Goal: Task Accomplishment & Management: Use online tool/utility

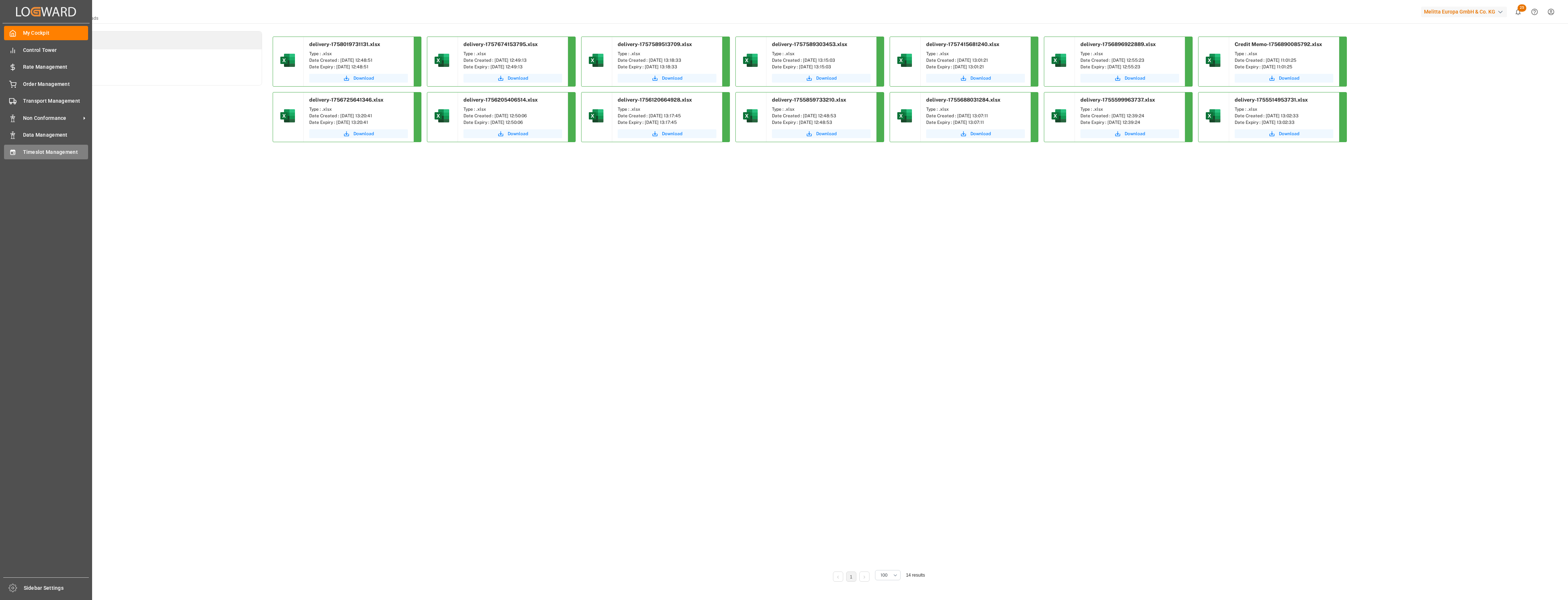
click at [25, 154] on span "Timeslot Management" at bounding box center [56, 151] width 65 height 7
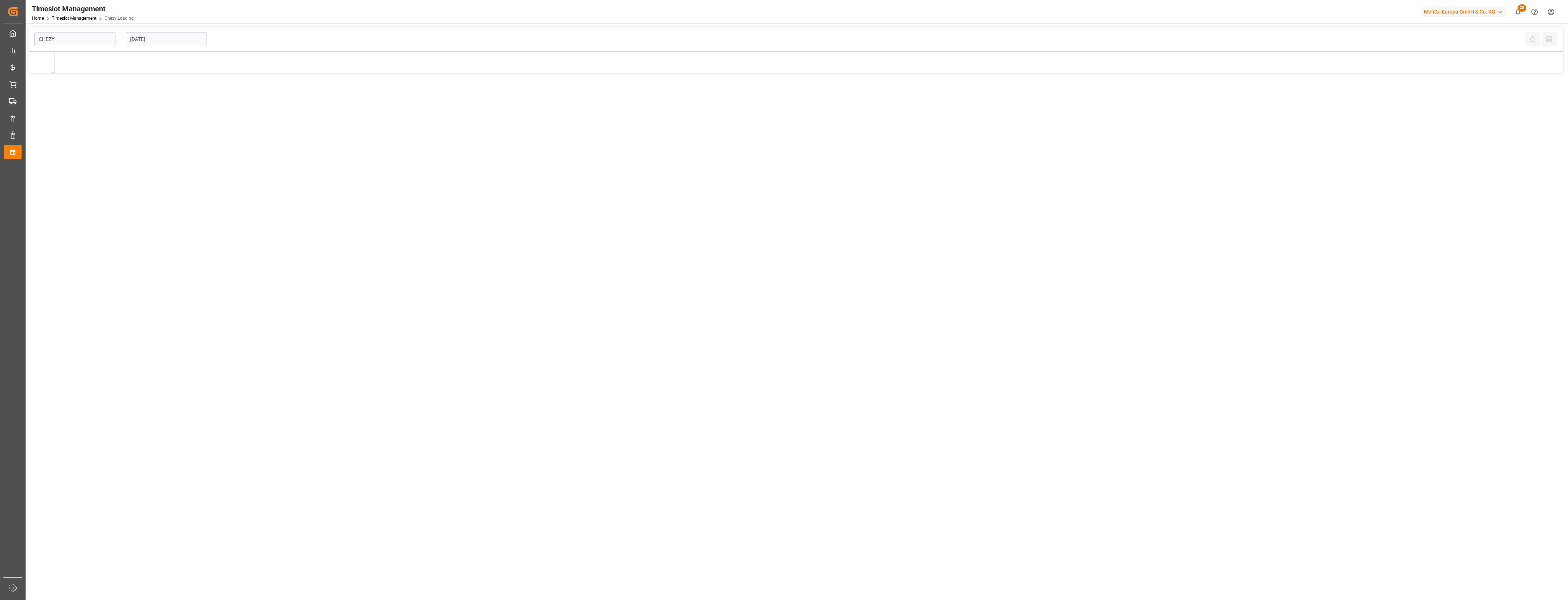
type input "Chezy Loading"
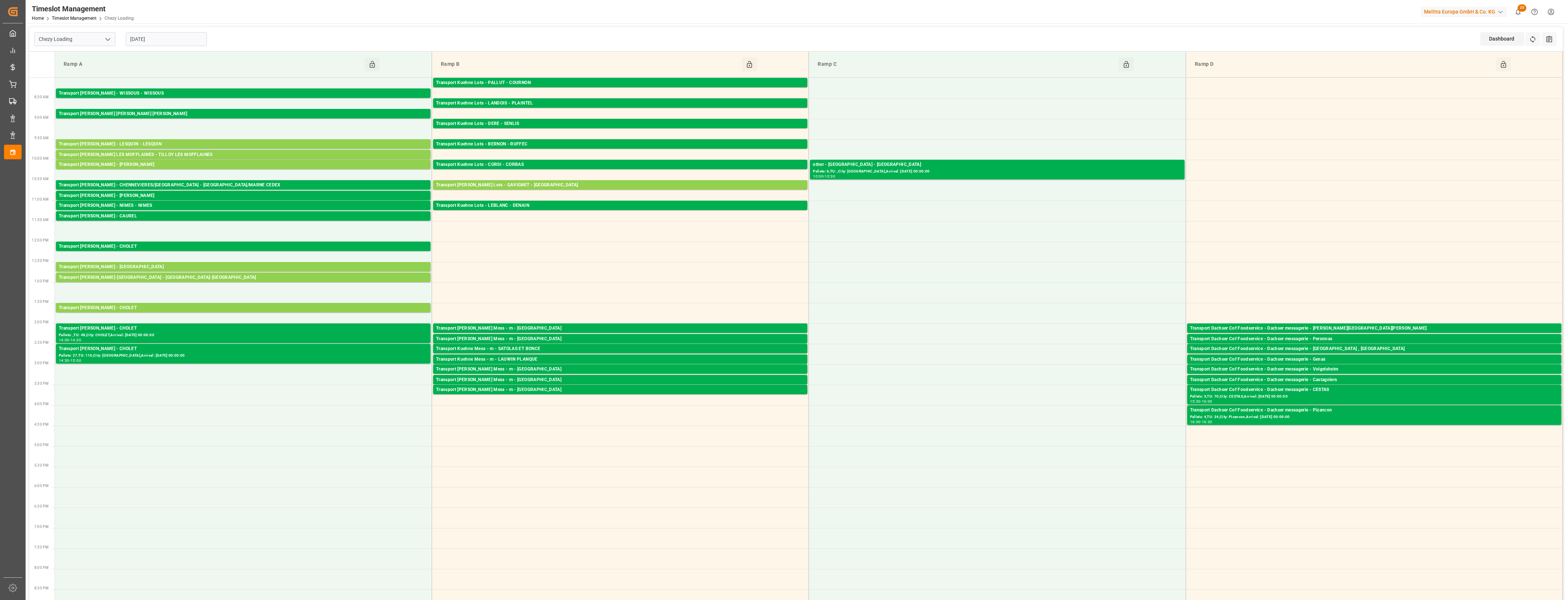
click at [175, 38] on input "[DATE]" at bounding box center [166, 38] width 81 height 14
click at [164, 112] on span "17" at bounding box center [164, 112] width 5 height 5
type input "17-09-2025"
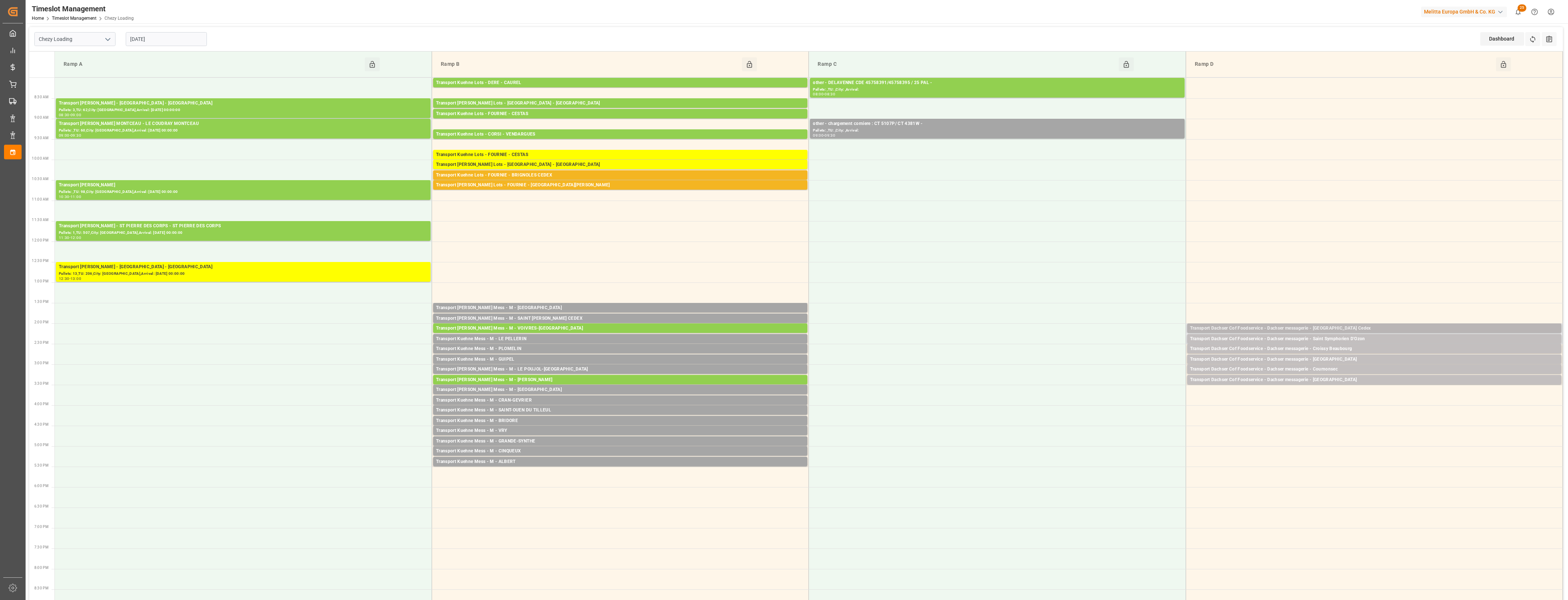
click at [1377, 326] on div "Transport Dachser Cof Foodservice - Dachser messagerie - Perpignan Cedex" at bounding box center [1374, 328] width 368 height 7
click at [1345, 371] on div "Transport Dachser Cof Foodservice - Dachser messagerie - Cournonsec" at bounding box center [1374, 369] width 368 height 7
click at [1106, 401] on button "Open" at bounding box center [1090, 402] width 52 height 9
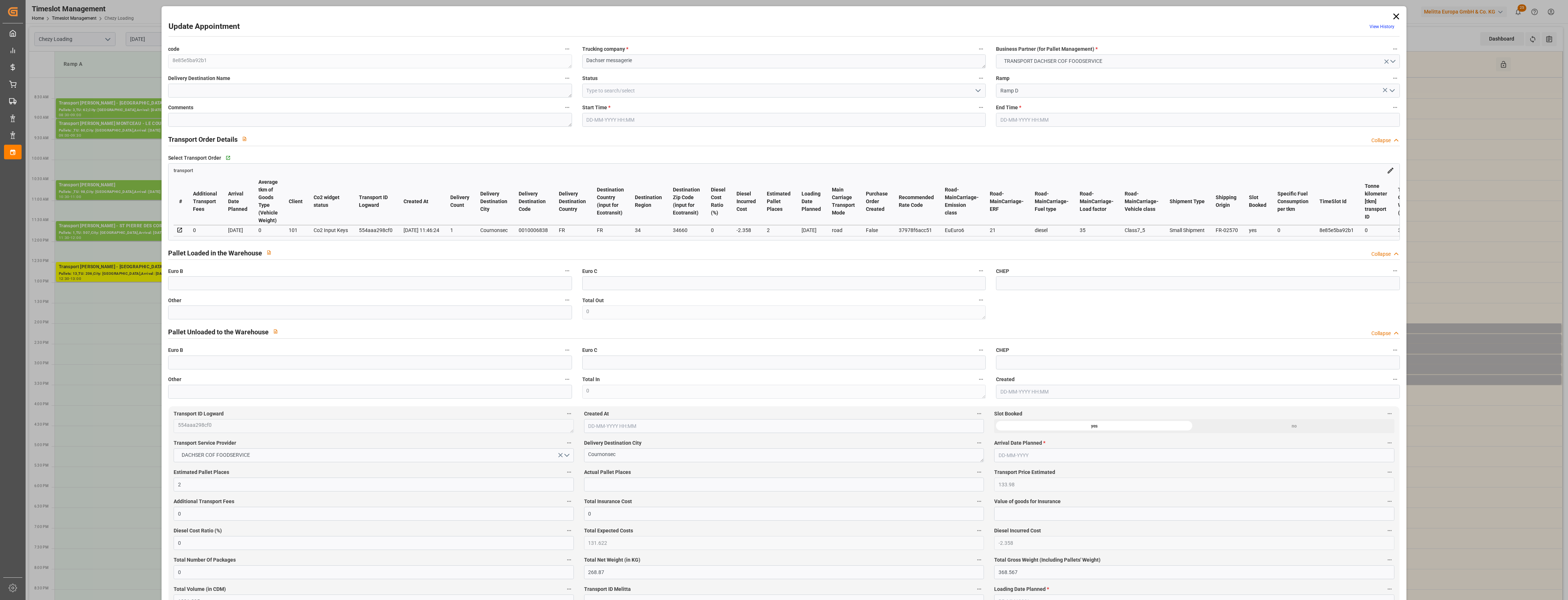
type input "17-09-2025 15:00"
type input "17-09-2025 15:15"
type input "16-09-2025 12:12"
type input "16-09-2025 11:46"
type input "23-09-2025"
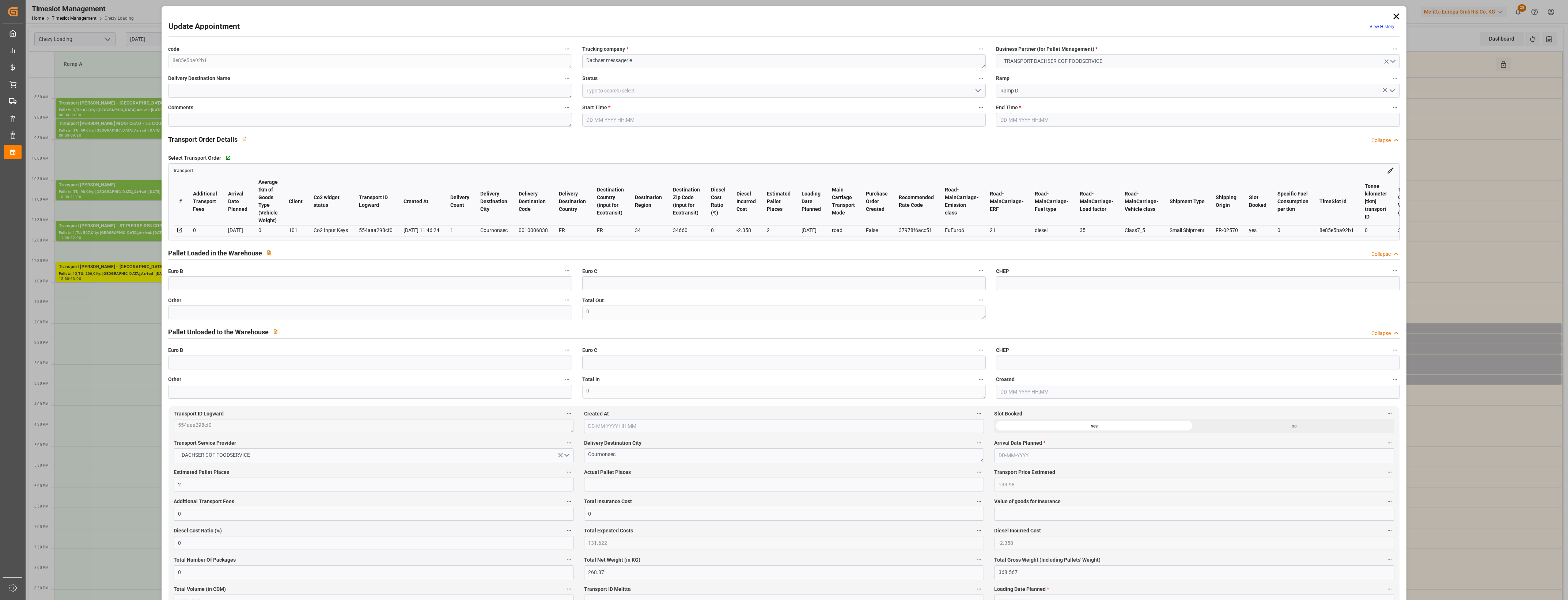
type input "18-09-2025"
click at [275, 313] on input "text" at bounding box center [369, 312] width 403 height 14
type input "1"
click at [605, 490] on input "text" at bounding box center [784, 485] width 400 height 14
type input "1"
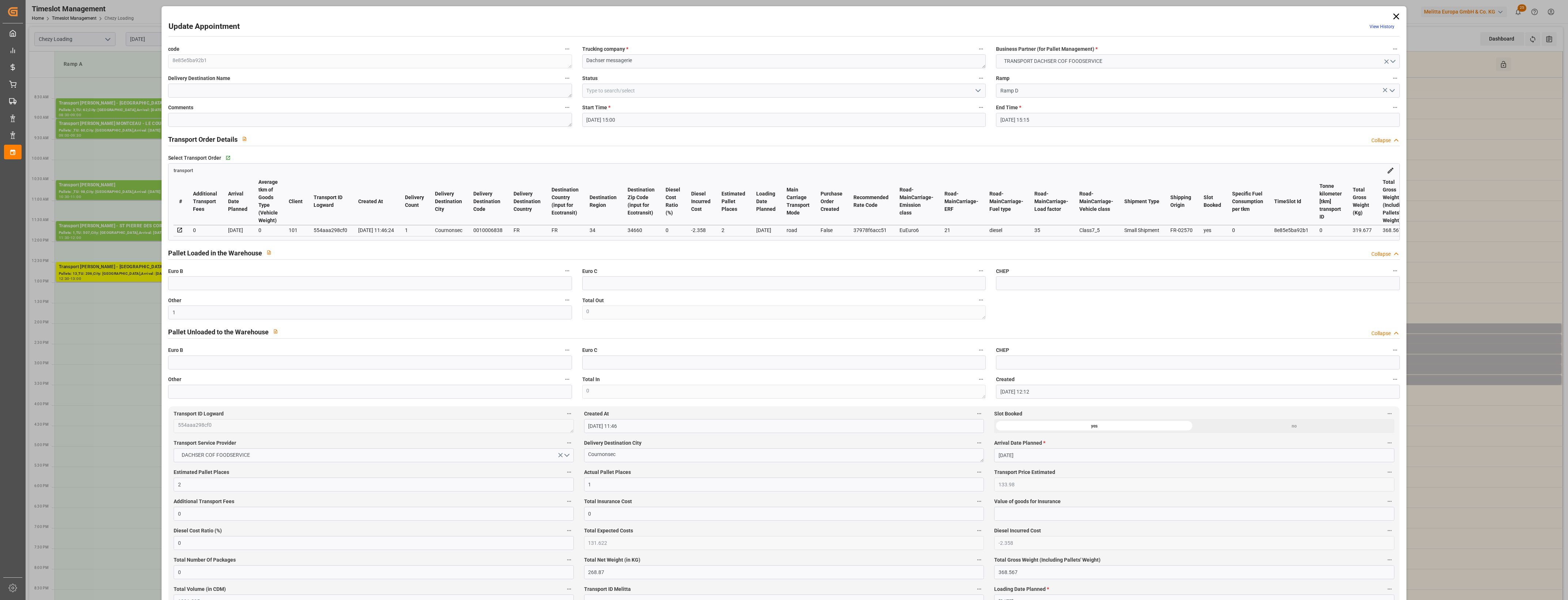
click at [645, 475] on label "Actual Pallet Places" at bounding box center [784, 472] width 400 height 11
click at [975, 475] on button "Actual Pallet Places" at bounding box center [980, 472] width 10 height 10
click at [669, 472] on div at bounding box center [784, 300] width 1568 height 600
click at [978, 93] on icon "open menu" at bounding box center [978, 90] width 9 height 9
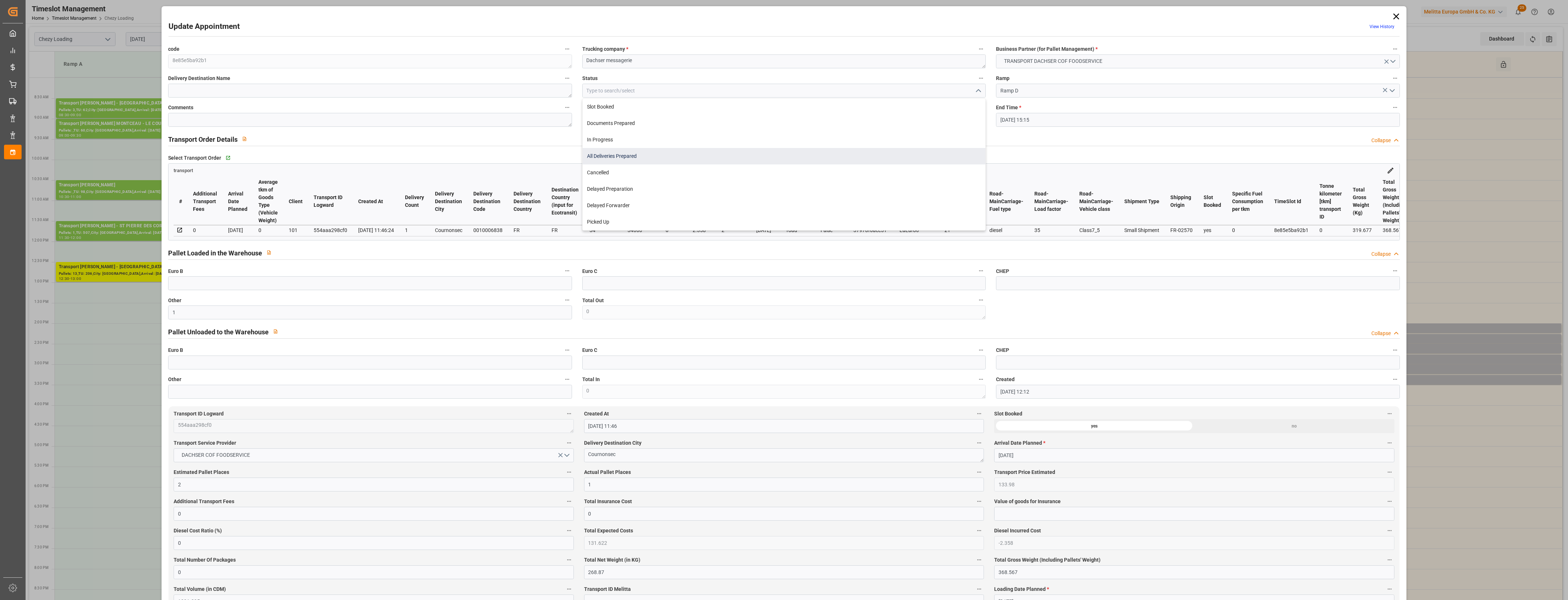
click at [623, 156] on div "All Deliveries Prepared" at bounding box center [784, 156] width 403 height 16
type input "All Deliveries Prepared"
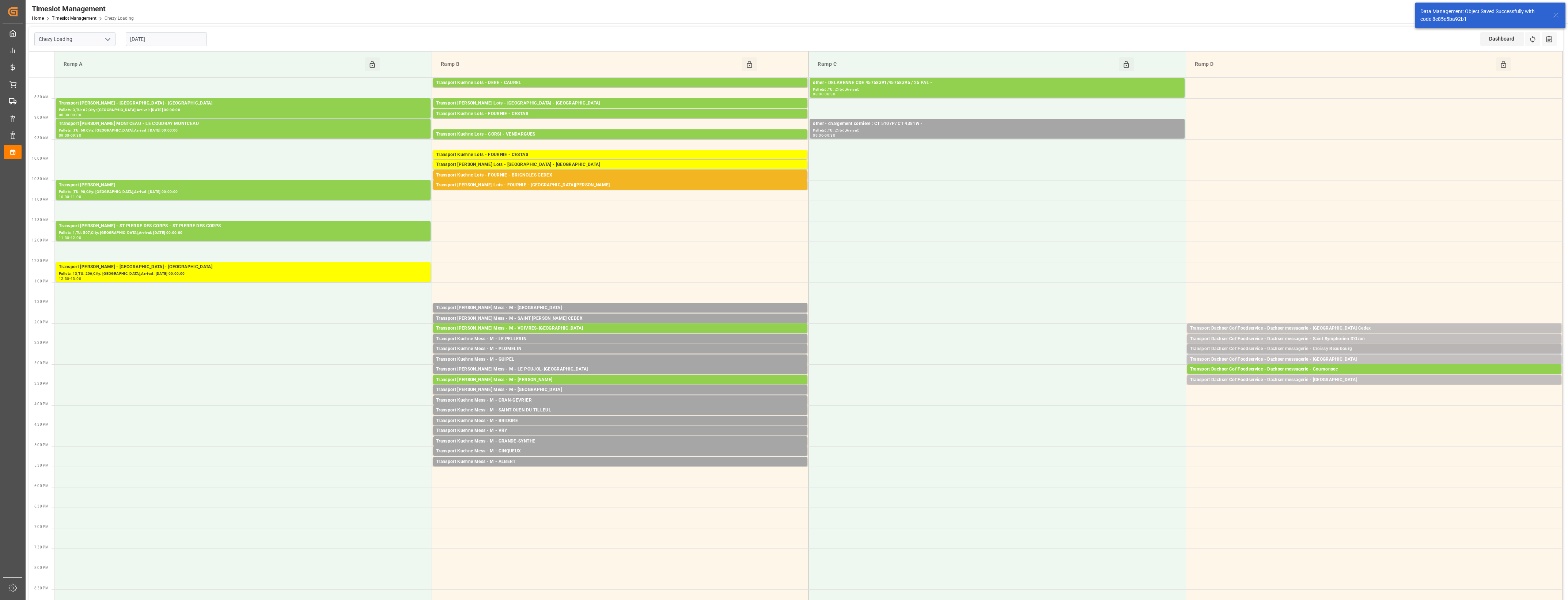
click at [1339, 350] on div "Transport Dachser Cof Foodservice - Dachser messagerie - Croissy Beaubourg" at bounding box center [1374, 349] width 368 height 7
click at [1110, 383] on button "Open" at bounding box center [1090, 381] width 52 height 9
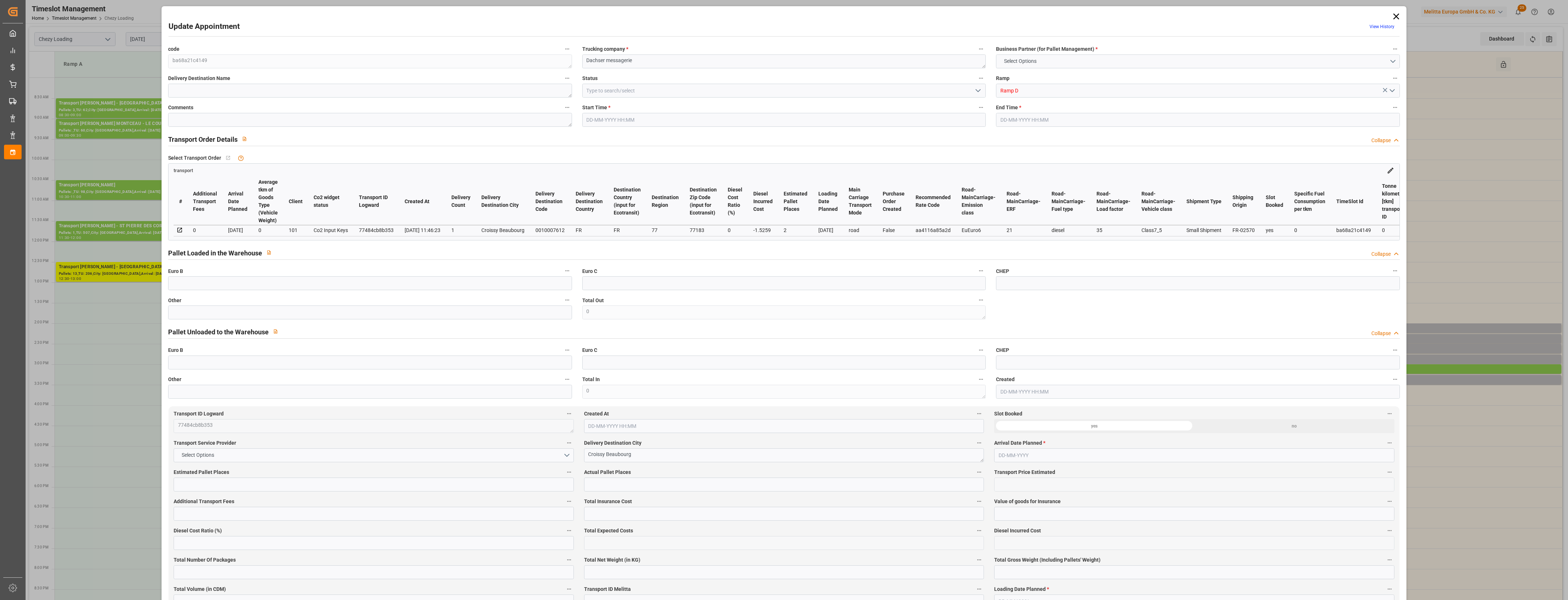
type input "2"
type input "86.7"
type input "0"
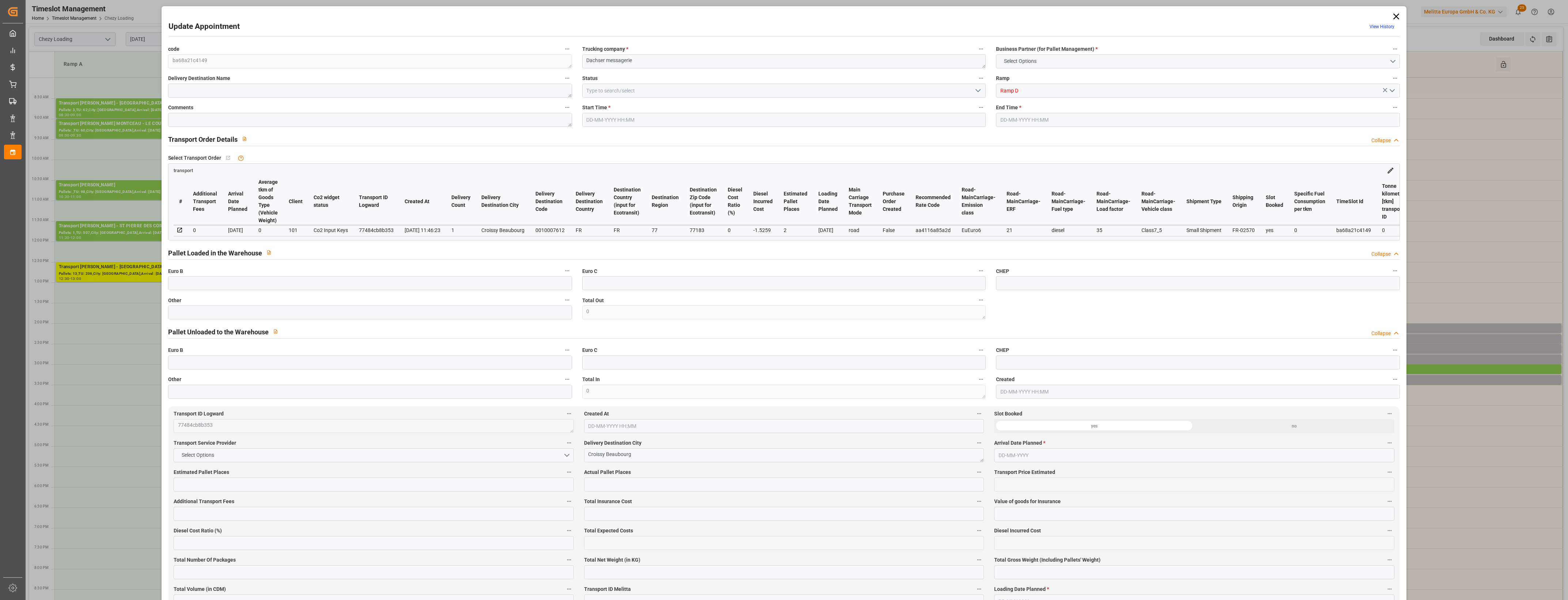
type input "85.1741"
type input "-1.5259"
type input "0"
type input "335.82"
type input "452.96"
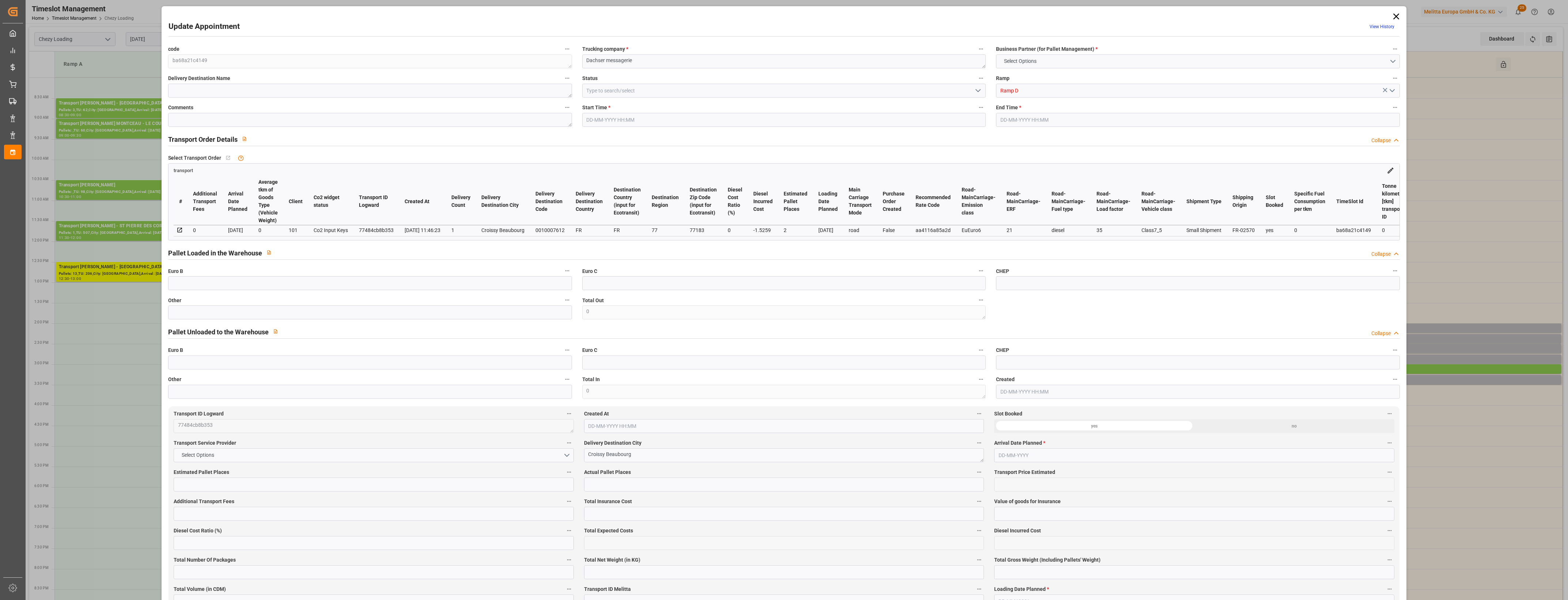
type input "1596.81"
type input "77"
type input "1"
type input "50"
type input "2"
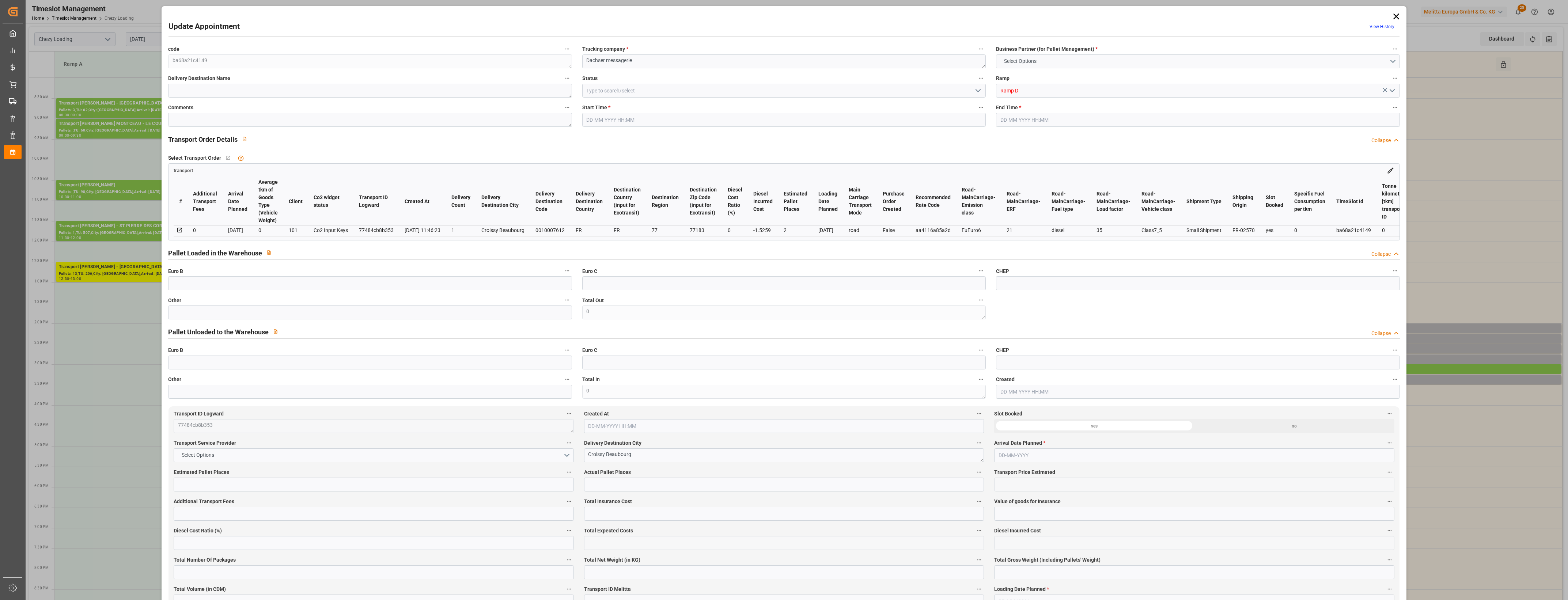
type input "101"
type input "404.07"
type input "0"
type input "4710.8598"
type input "0"
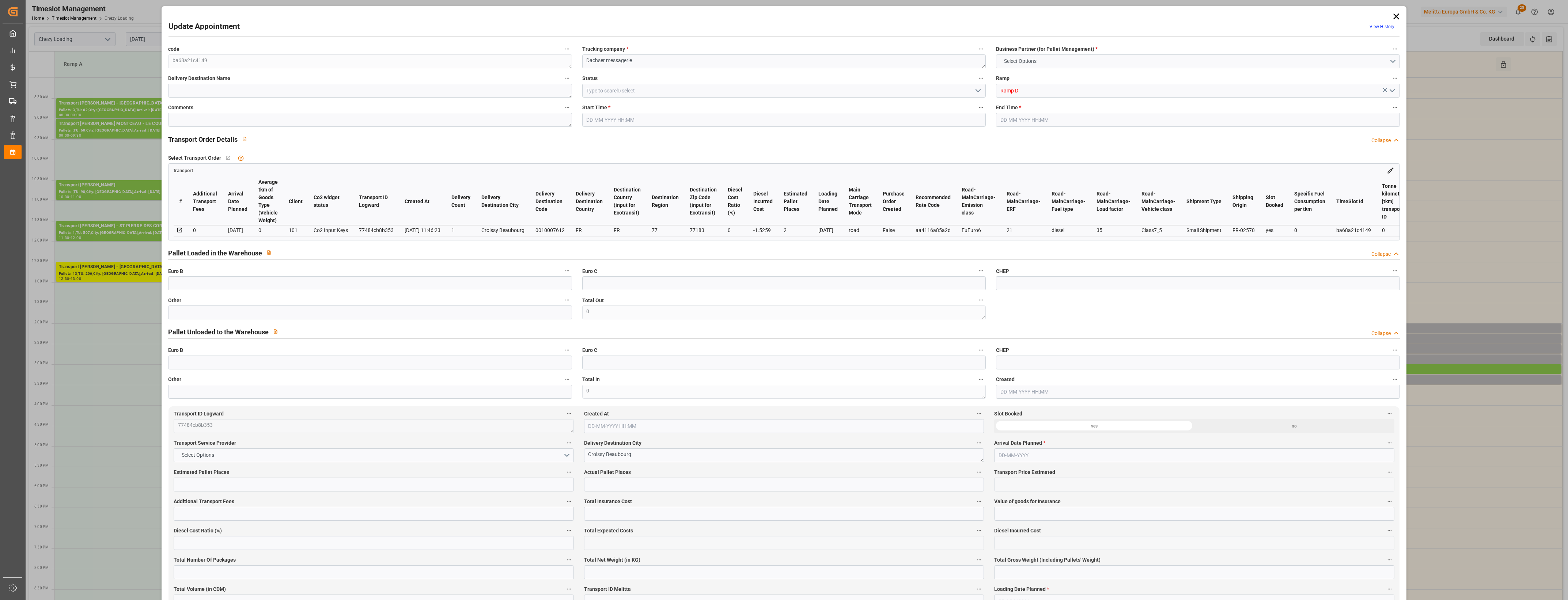
type input "0"
type input "21"
type input "35"
type input "17-09-2025 14:30"
type input "17-09-2025 14:45"
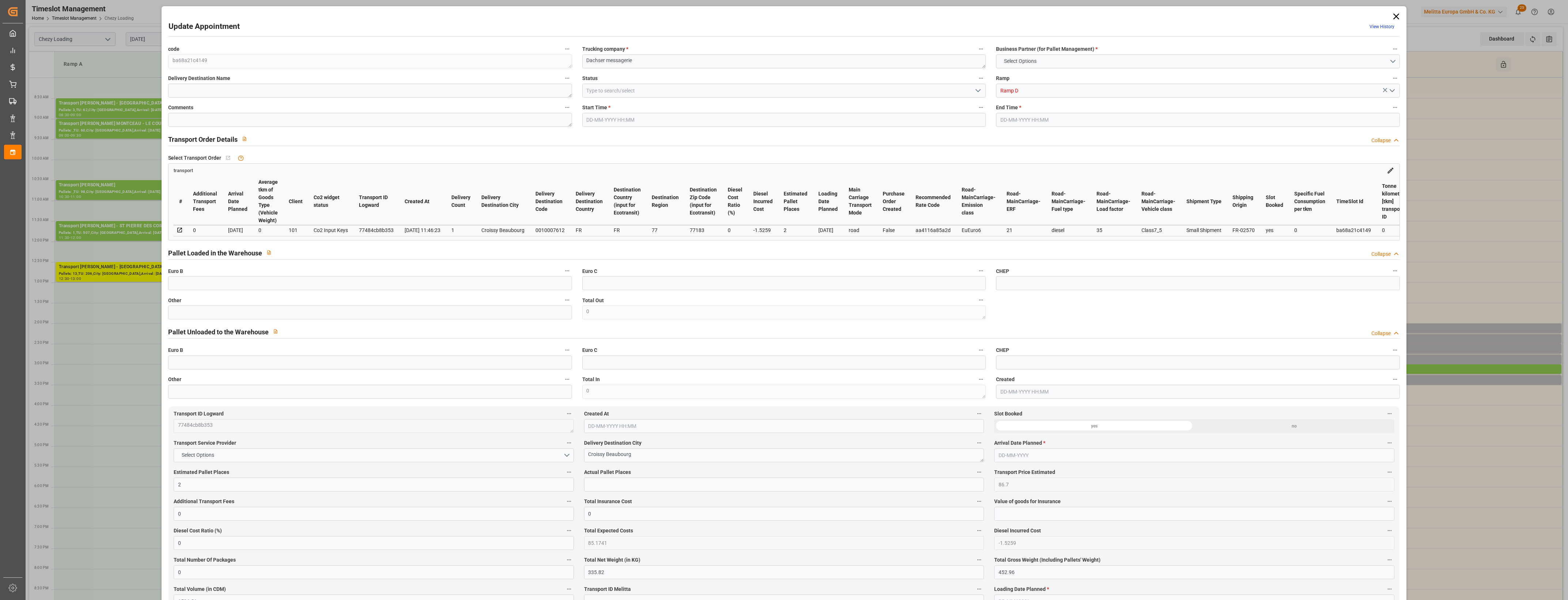
type input "16-09-2025 12:10"
type input "16-09-2025 11:46"
type input "23-09-2025"
type input "19-09-2025"
click at [183, 312] on input "text" at bounding box center [369, 312] width 403 height 14
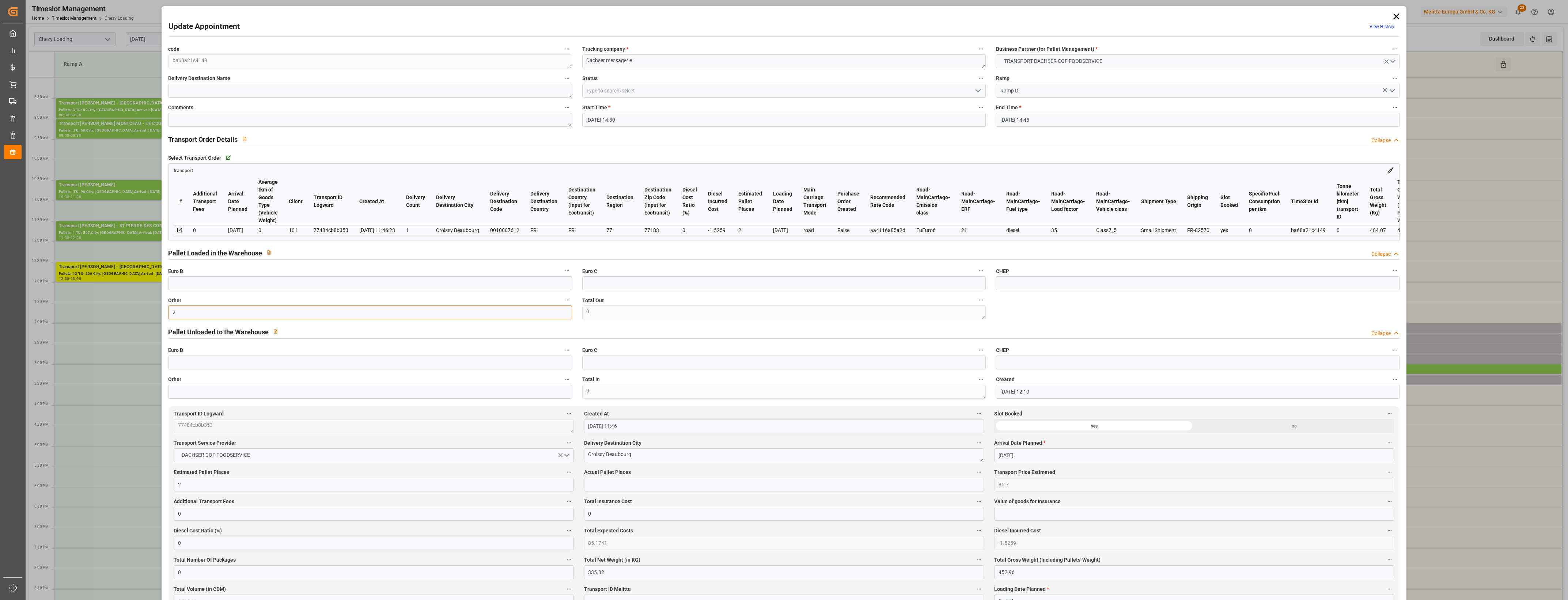
type input "2"
click at [606, 480] on input "text" at bounding box center [784, 485] width 400 height 14
type input "2"
click at [644, 475] on label "Actual Pallet Places" at bounding box center [784, 472] width 400 height 11
click at [975, 475] on button "Actual Pallet Places" at bounding box center [980, 472] width 10 height 10
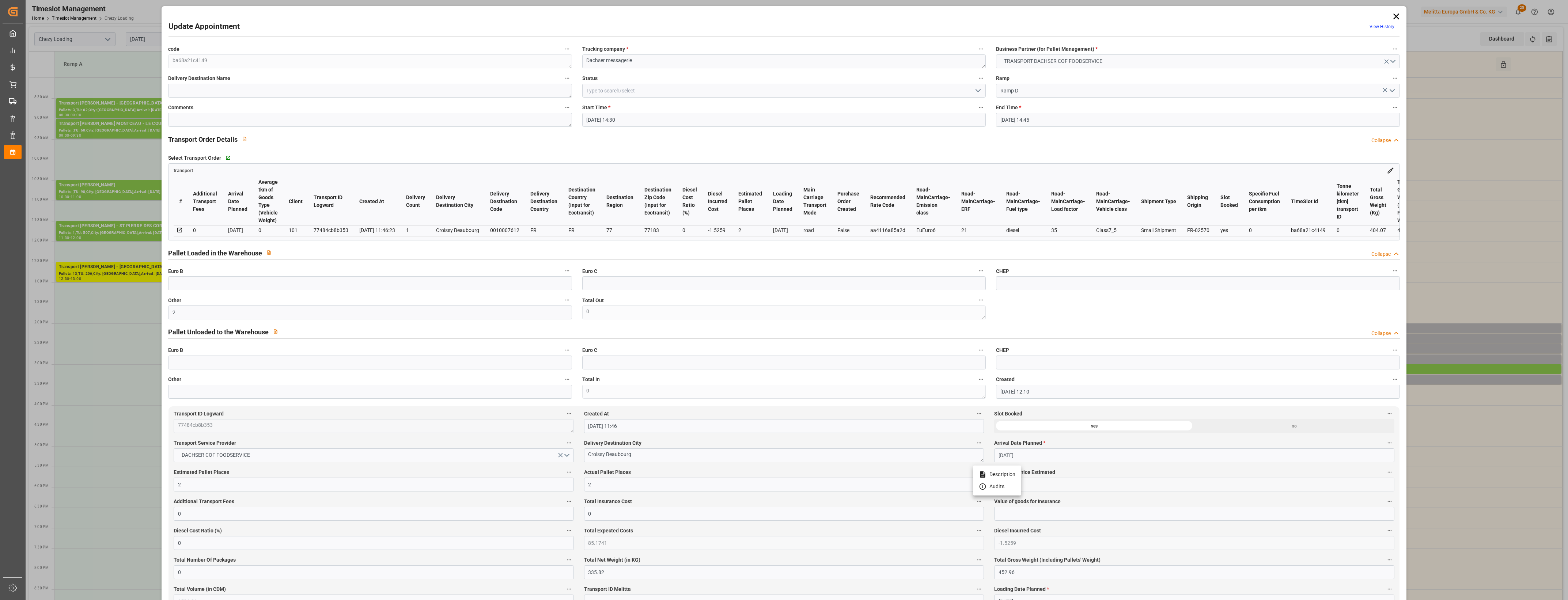
click at [670, 472] on div at bounding box center [784, 300] width 1568 height 600
click at [976, 90] on icon "open menu" at bounding box center [978, 90] width 9 height 9
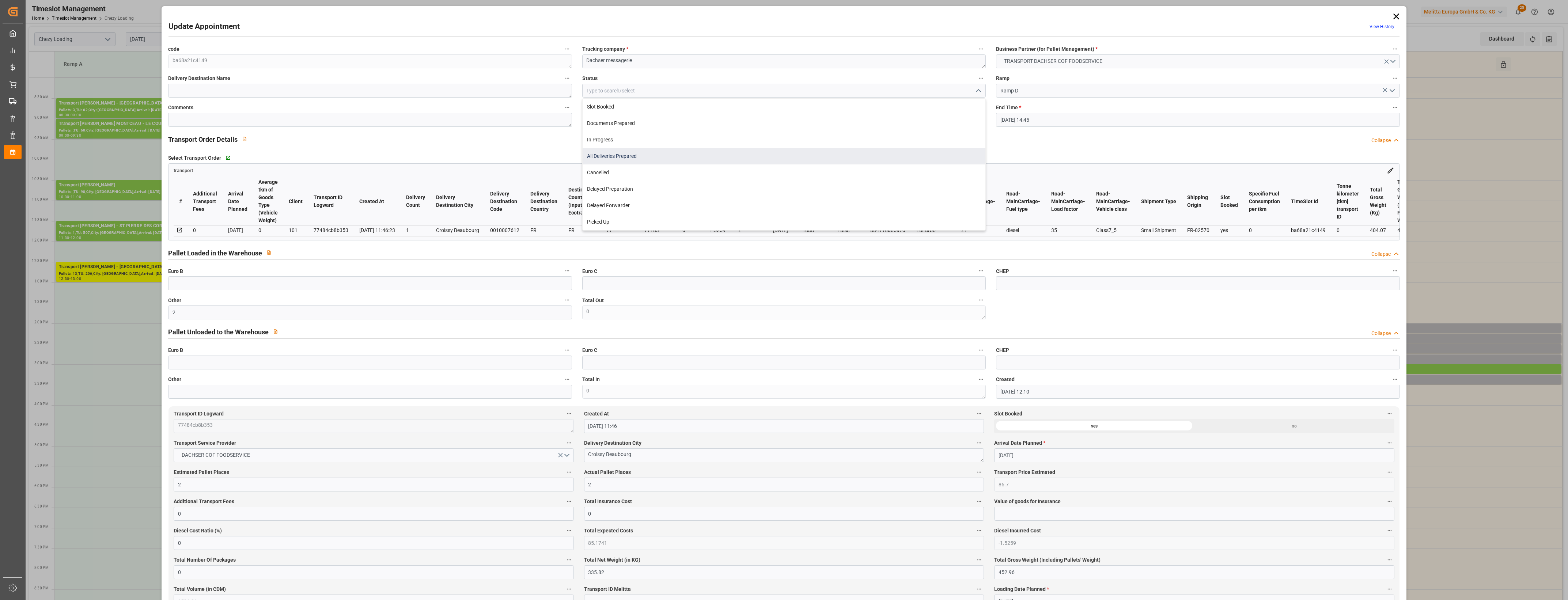
click at [615, 156] on div "All Deliveries Prepared" at bounding box center [784, 156] width 403 height 16
type input "All Deliveries Prepared"
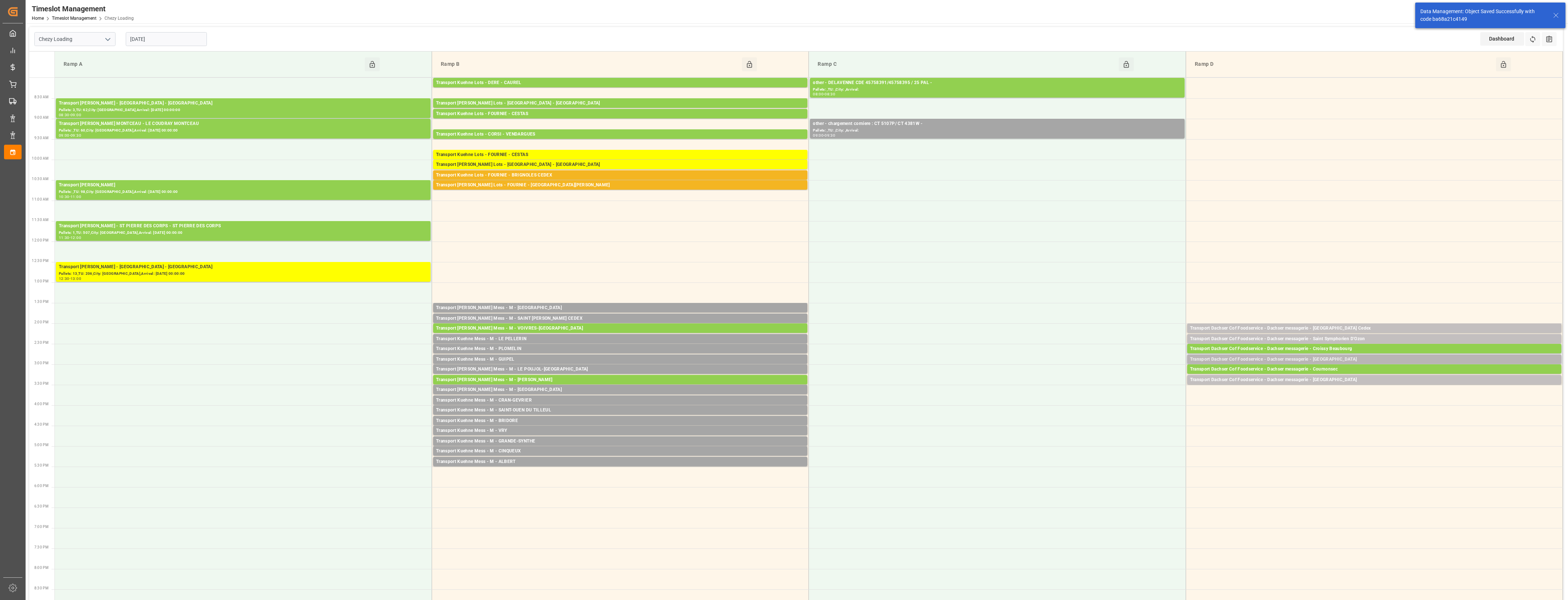
click at [1335, 358] on div "Transport Dachser Cof Foodservice - Dachser messagerie - Lamballe" at bounding box center [1374, 359] width 368 height 7
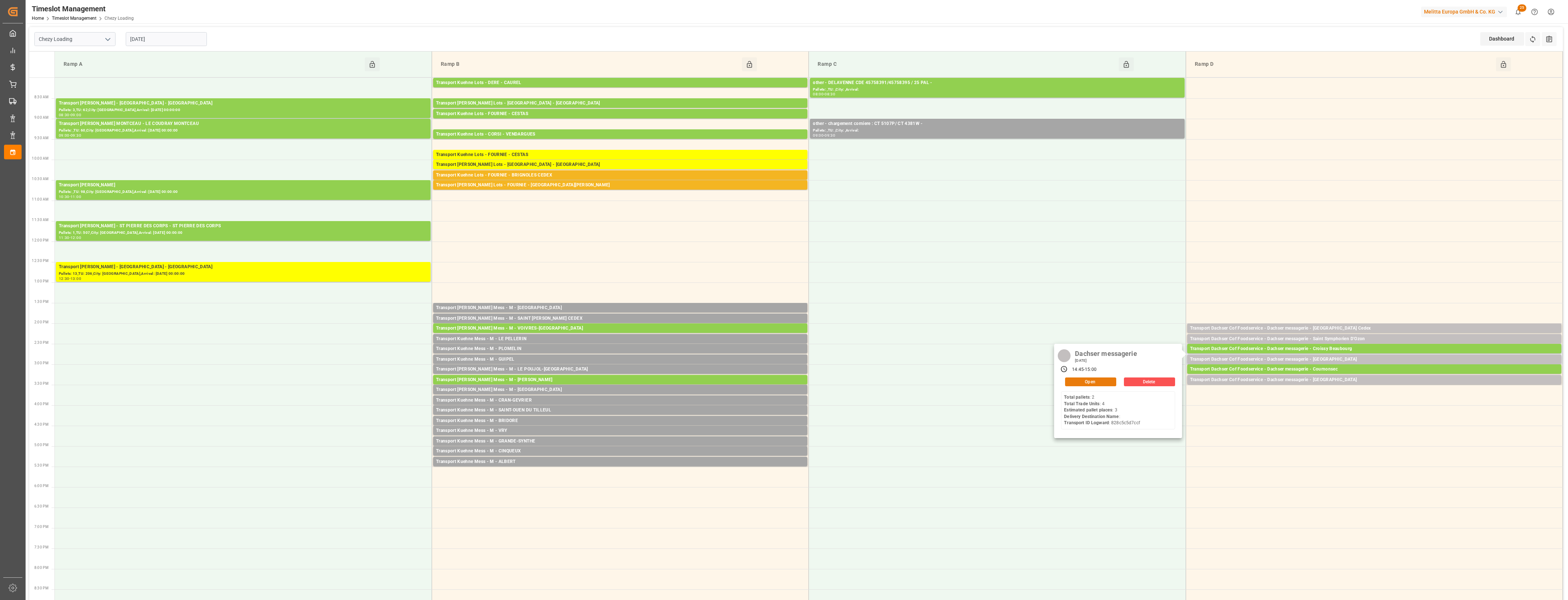
click at [1110, 381] on button "Open" at bounding box center [1090, 381] width 52 height 9
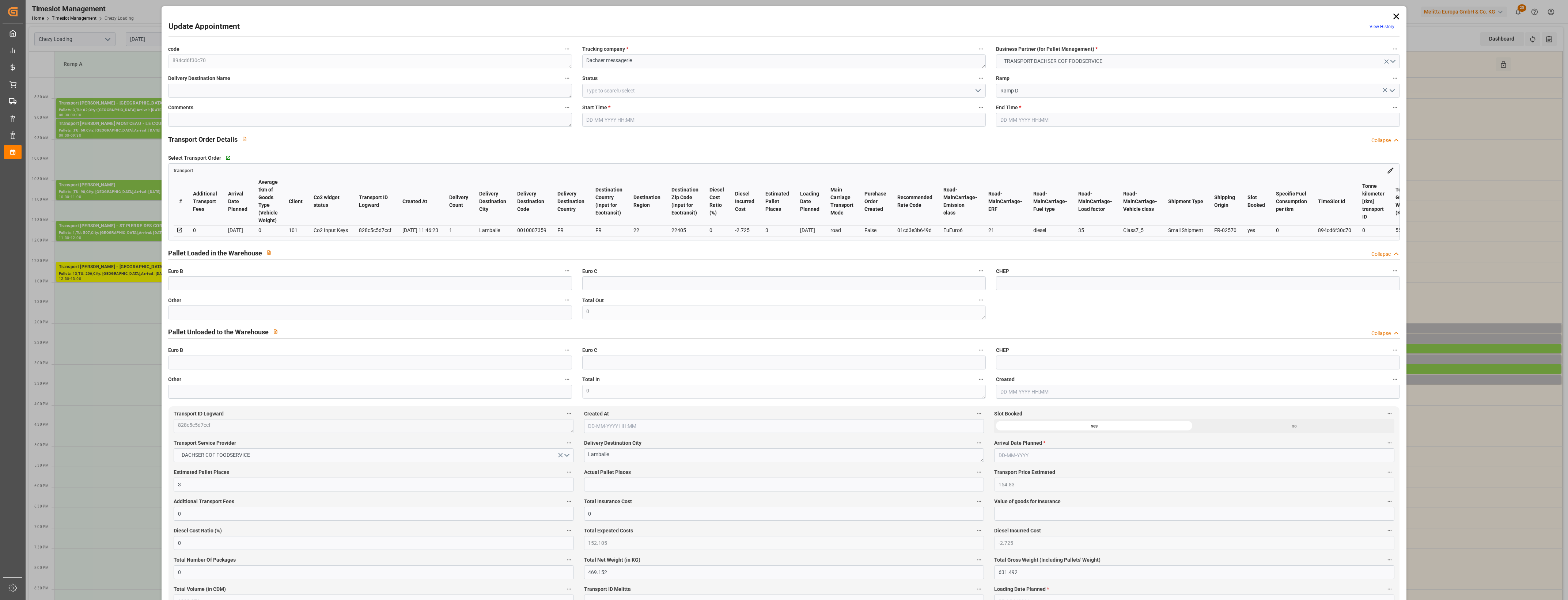
type input "3"
type input "154.83"
type input "0"
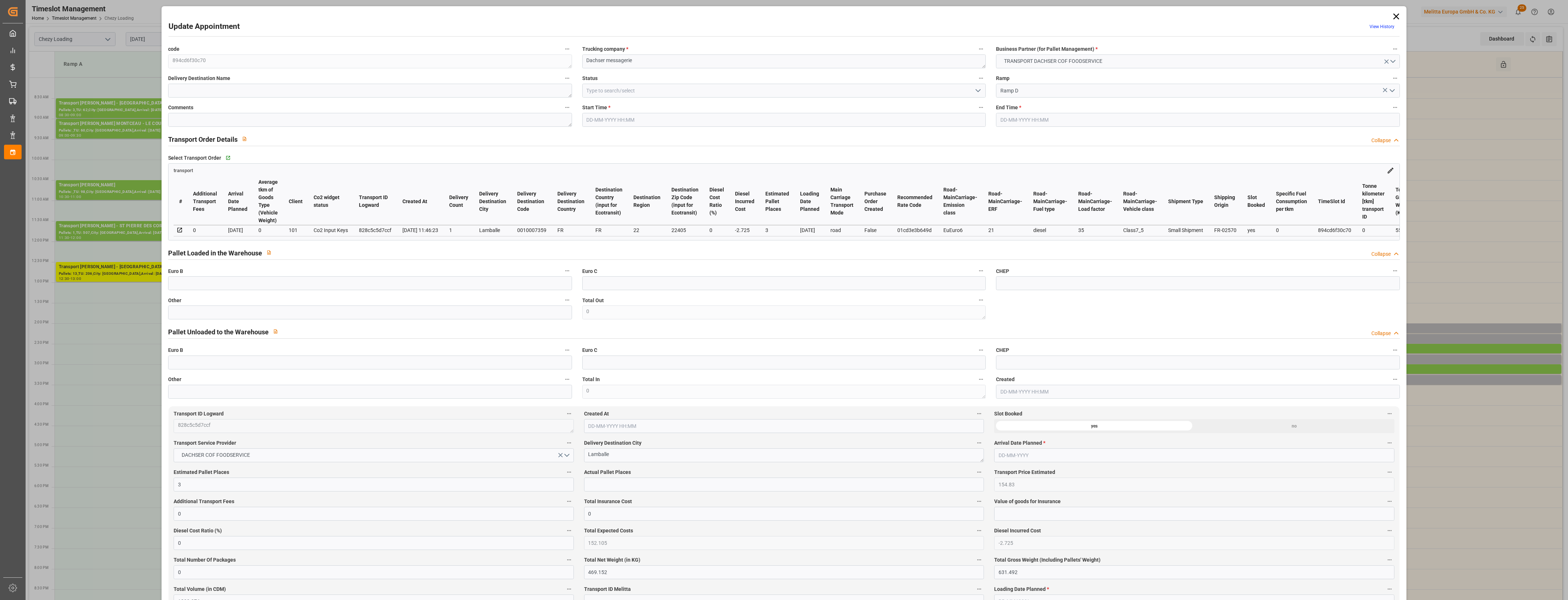
type input "152.105"
type input "-2.725"
type input "0"
type input "469.152"
type input "631.492"
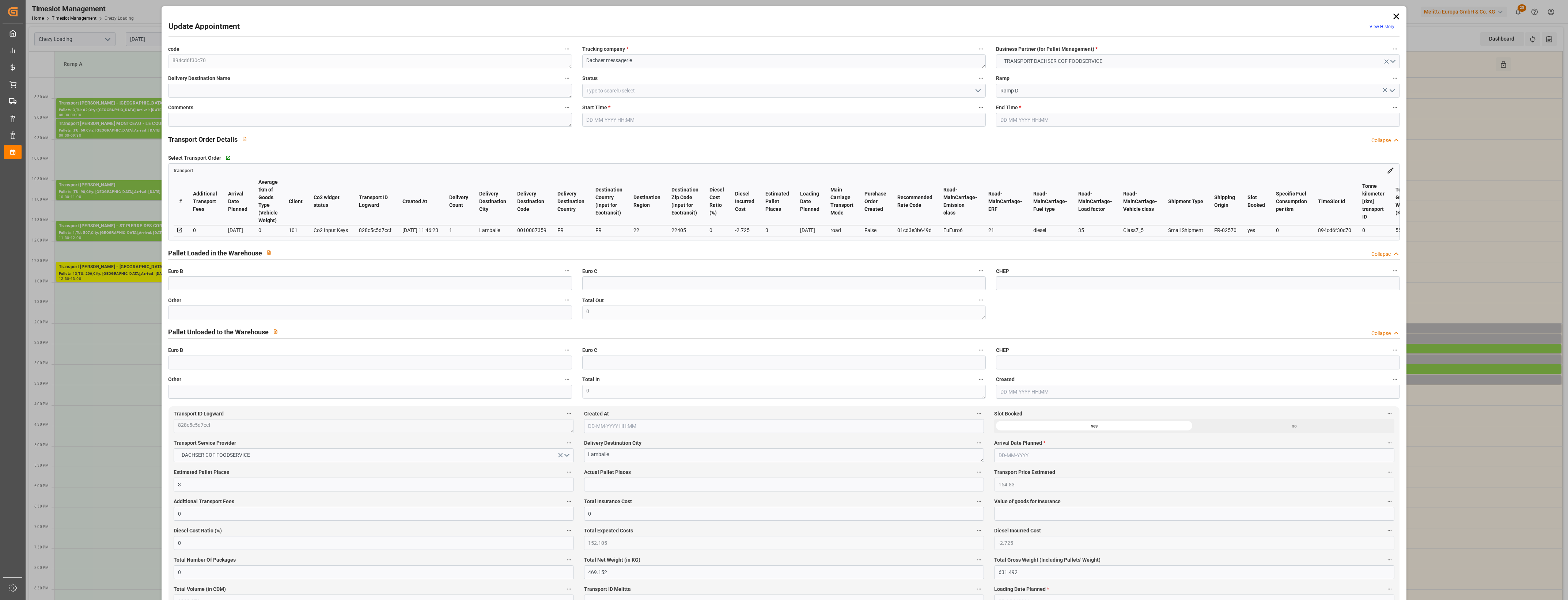
type input "1832.976"
type input "22"
type input "2"
type input "4"
type input "3"
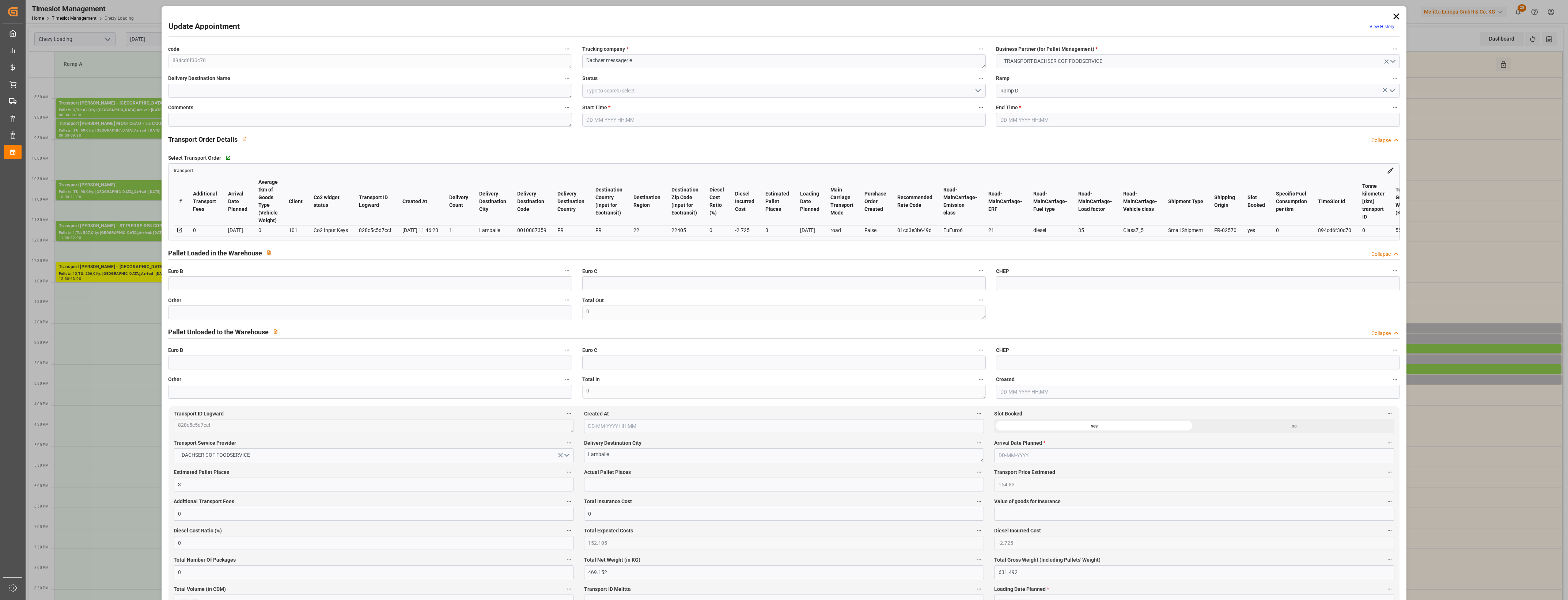
type input "101"
type input "557.712"
type input "0"
type input "4710.8598"
type input "0"
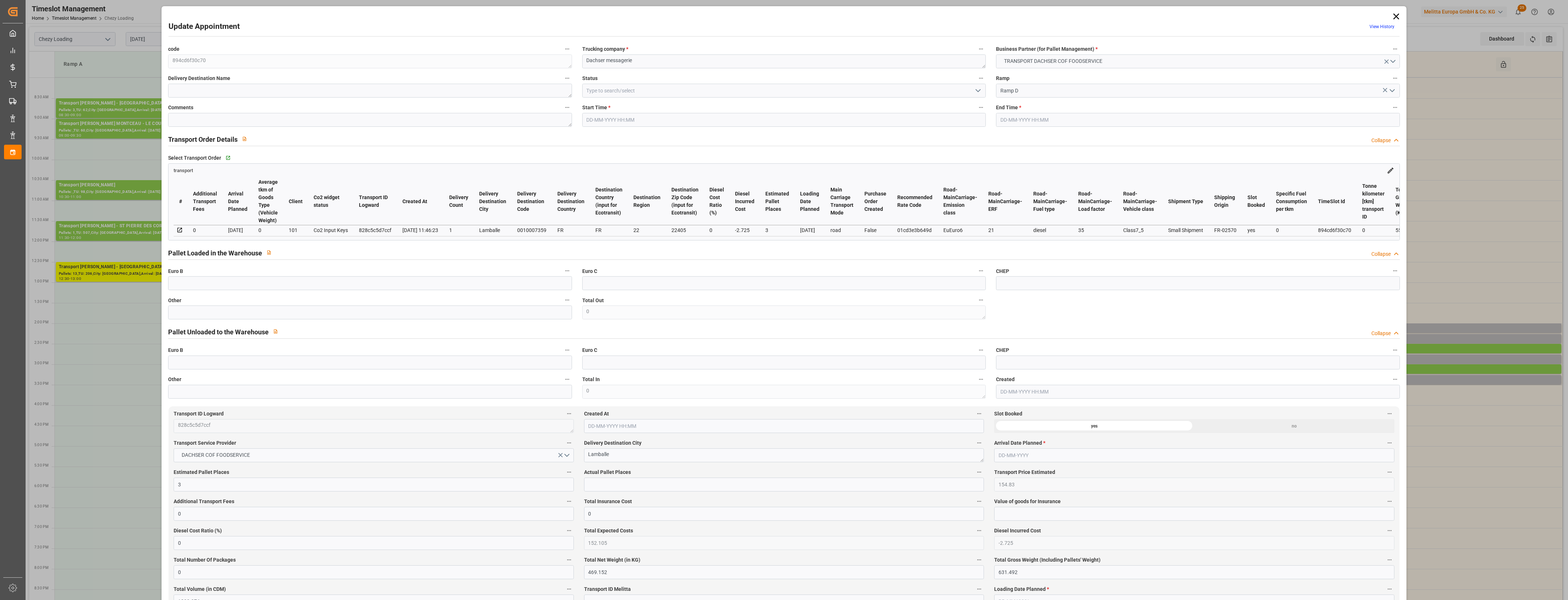
type input "0"
type input "21"
type input "35"
type input "17-09-2025 14:45"
type input "17-09-2025 15:00"
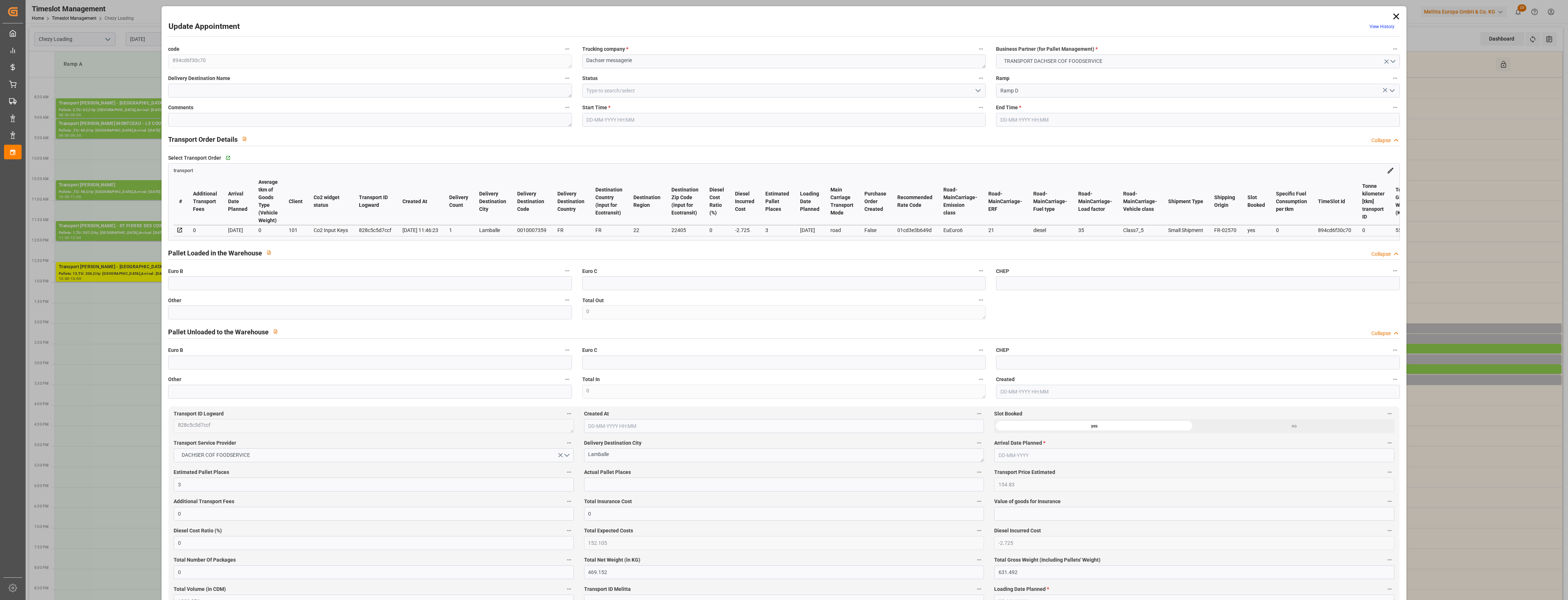
type input "16-09-2025 12:11"
type input "16-09-2025 11:46"
type input "23-09-2025"
type input "18-09-2025"
click at [348, 318] on input "text" at bounding box center [369, 312] width 403 height 14
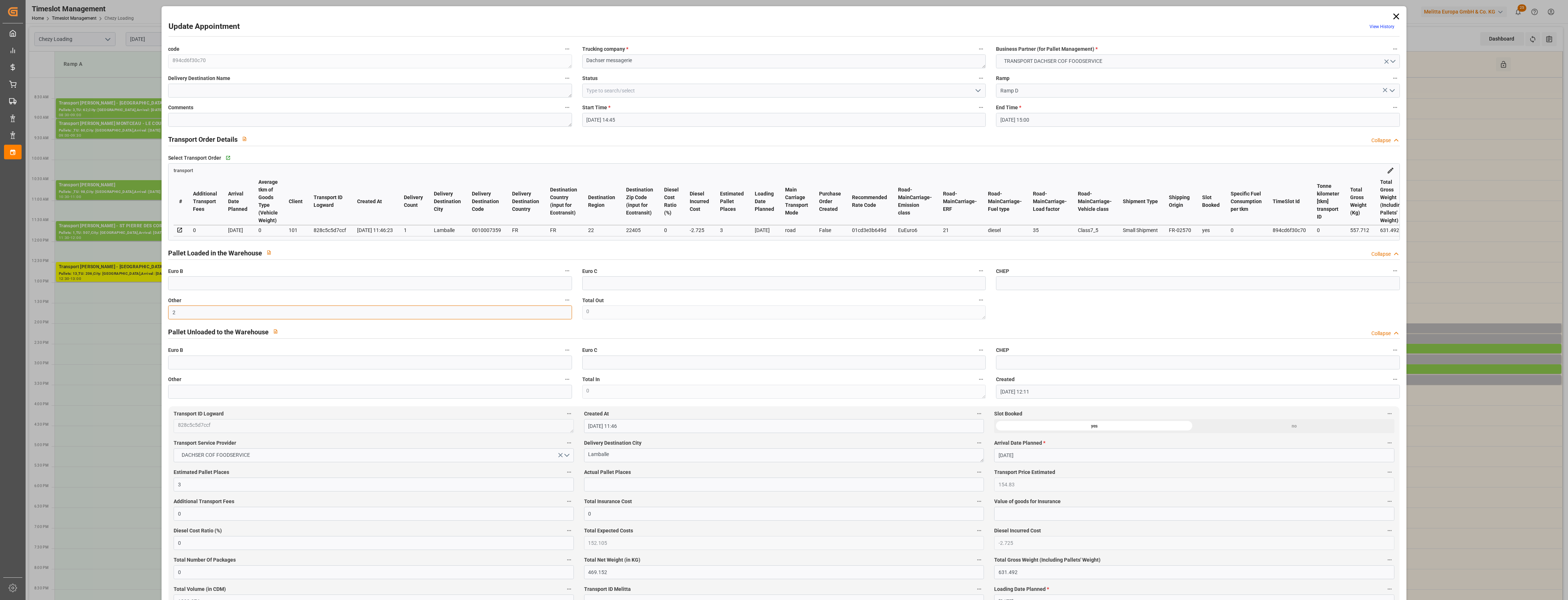
type input "2"
drag, startPoint x: 589, startPoint y: 479, endPoint x: 593, endPoint y: 481, distance: 4.5
click at [591, 480] on div "Actual Pallet Places" at bounding box center [783, 480] width 410 height 29
click at [603, 484] on input "text" at bounding box center [784, 485] width 400 height 14
type input "2"
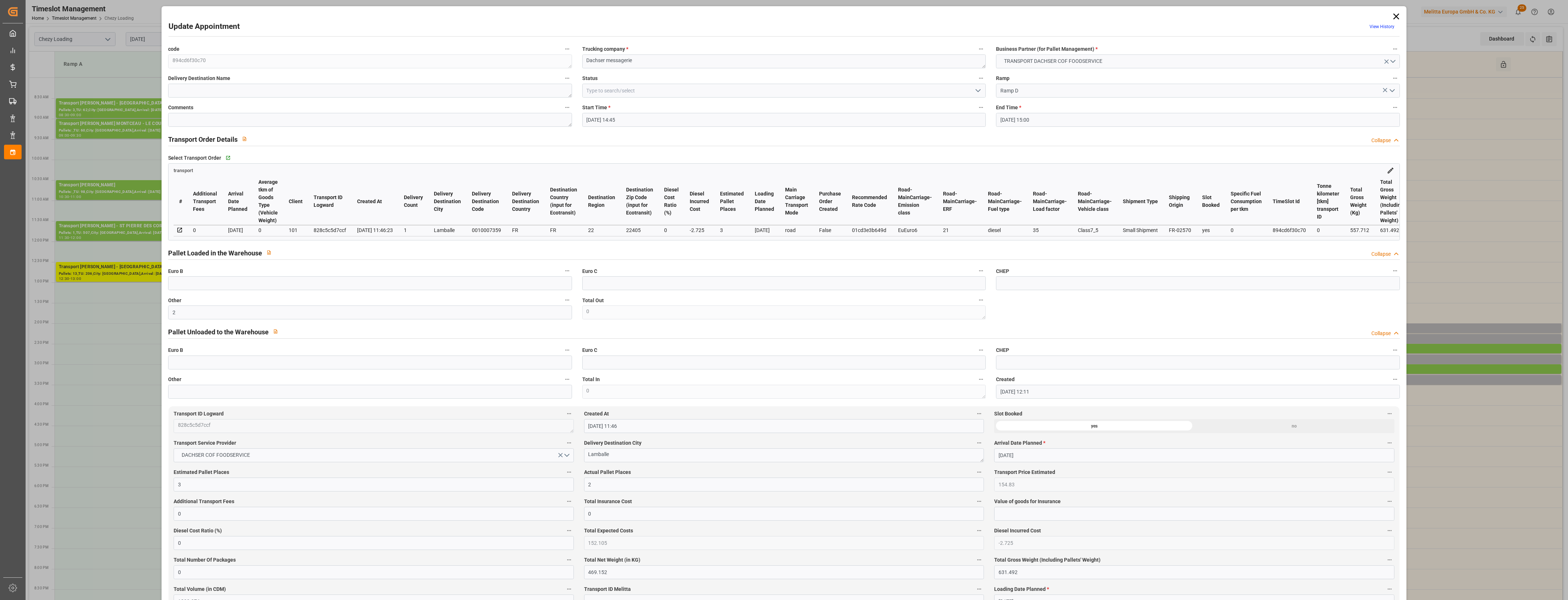
click at [692, 472] on label "Actual Pallet Places" at bounding box center [784, 472] width 400 height 11
click at [975, 472] on button "Actual Pallet Places" at bounding box center [980, 472] width 10 height 10
click at [704, 471] on div at bounding box center [784, 300] width 1568 height 600
click at [976, 92] on polyline "open menu" at bounding box center [978, 90] width 4 height 2
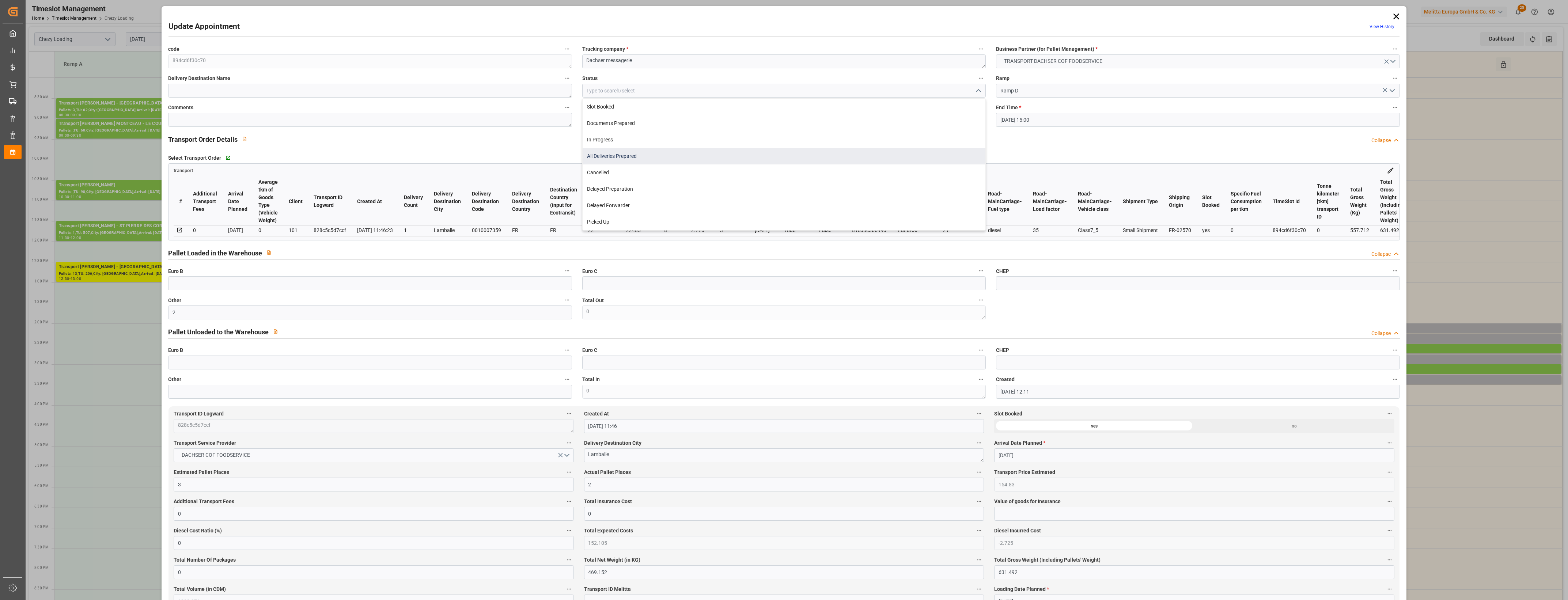
click at [599, 158] on div "All Deliveries Prepared" at bounding box center [784, 156] width 403 height 16
type input "All Deliveries Prepared"
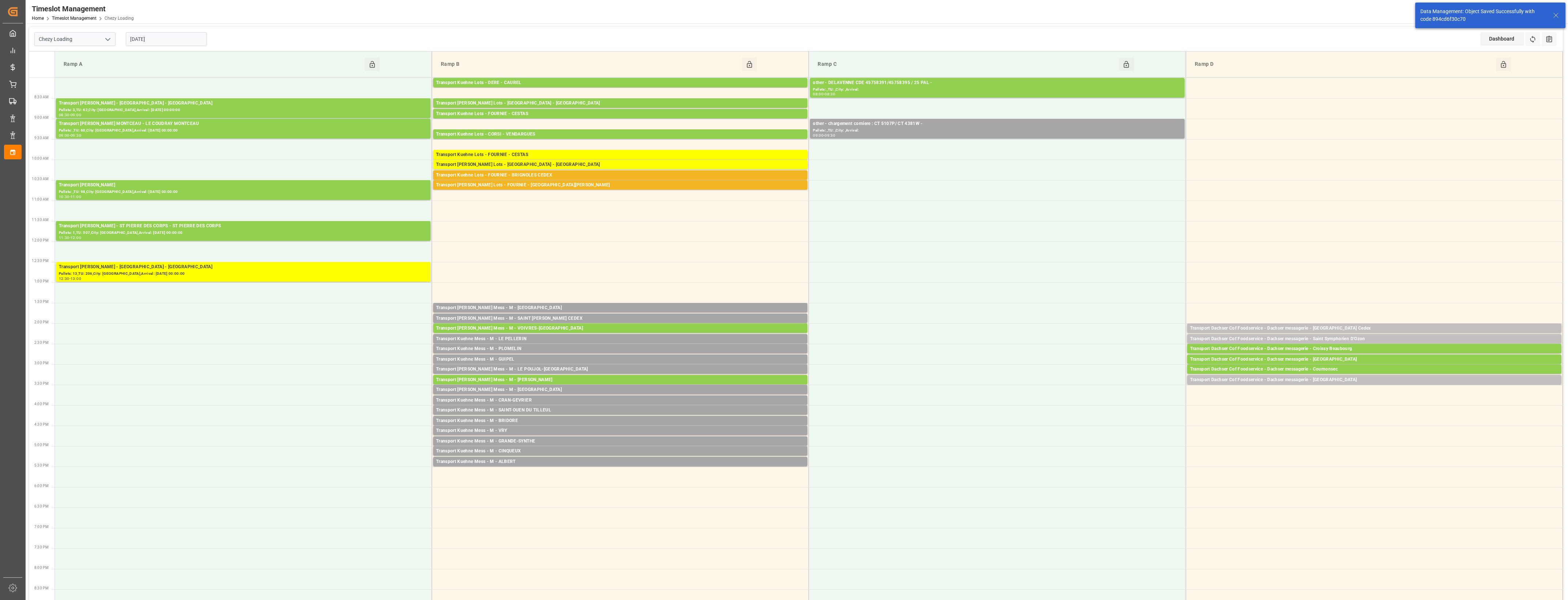
click at [1336, 328] on div "Transport Dachser Cof Foodservice - Dachser messagerie - Perpignan Cedex" at bounding box center [1374, 328] width 368 height 7
click at [1110, 359] on button "Open" at bounding box center [1090, 361] width 52 height 9
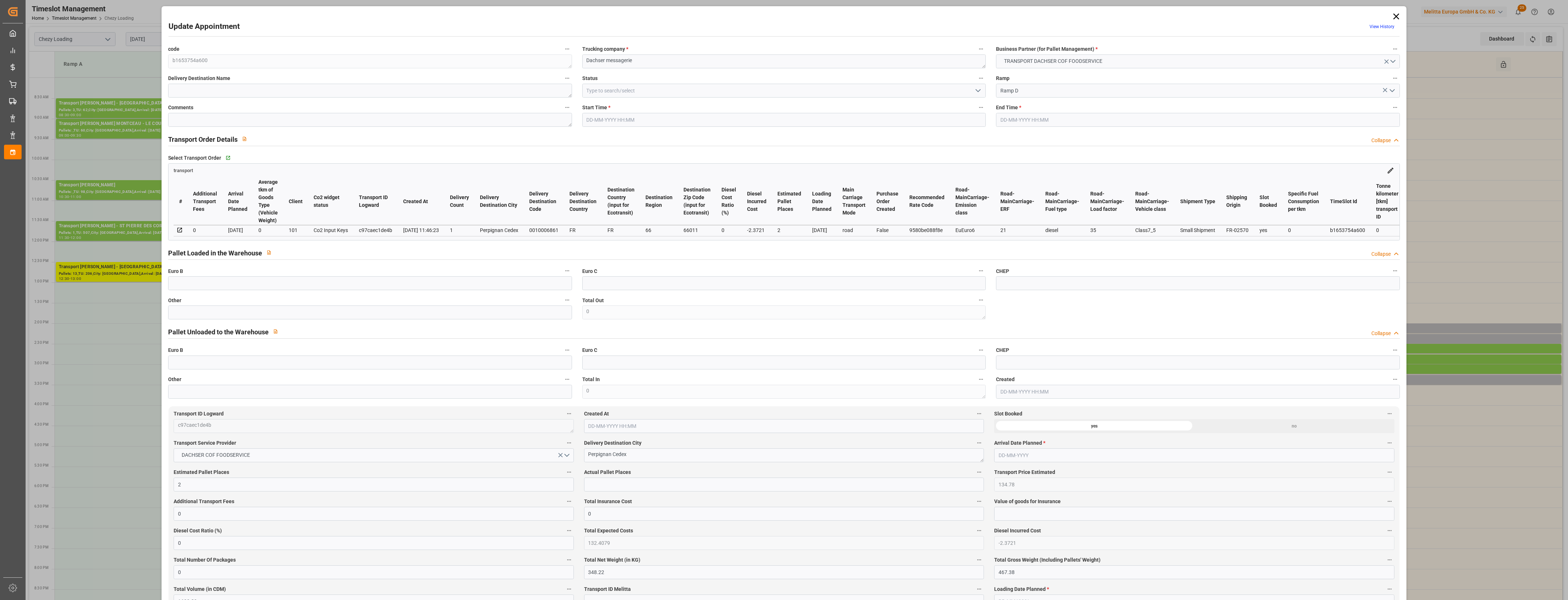
type input "2"
type input "134.78"
type input "0"
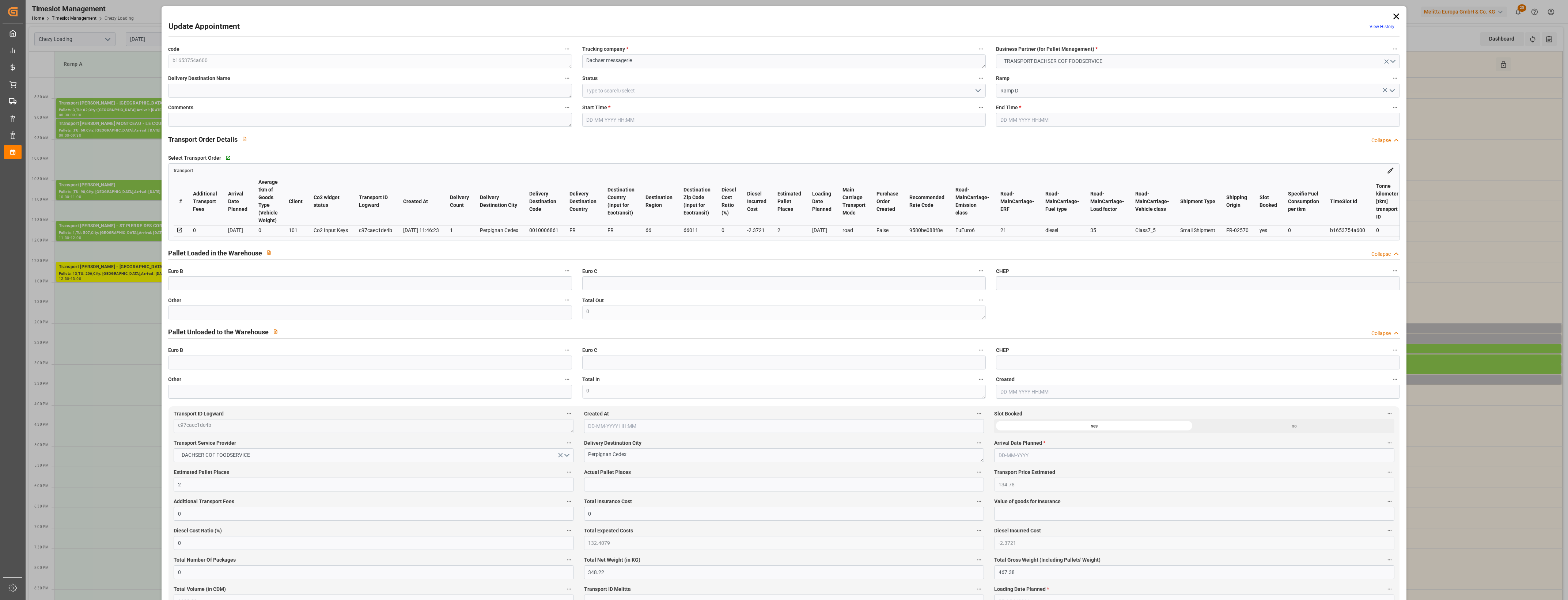
type input "132.4079"
type input "-2.3721"
type input "0"
type input "348.22"
type input "467.38"
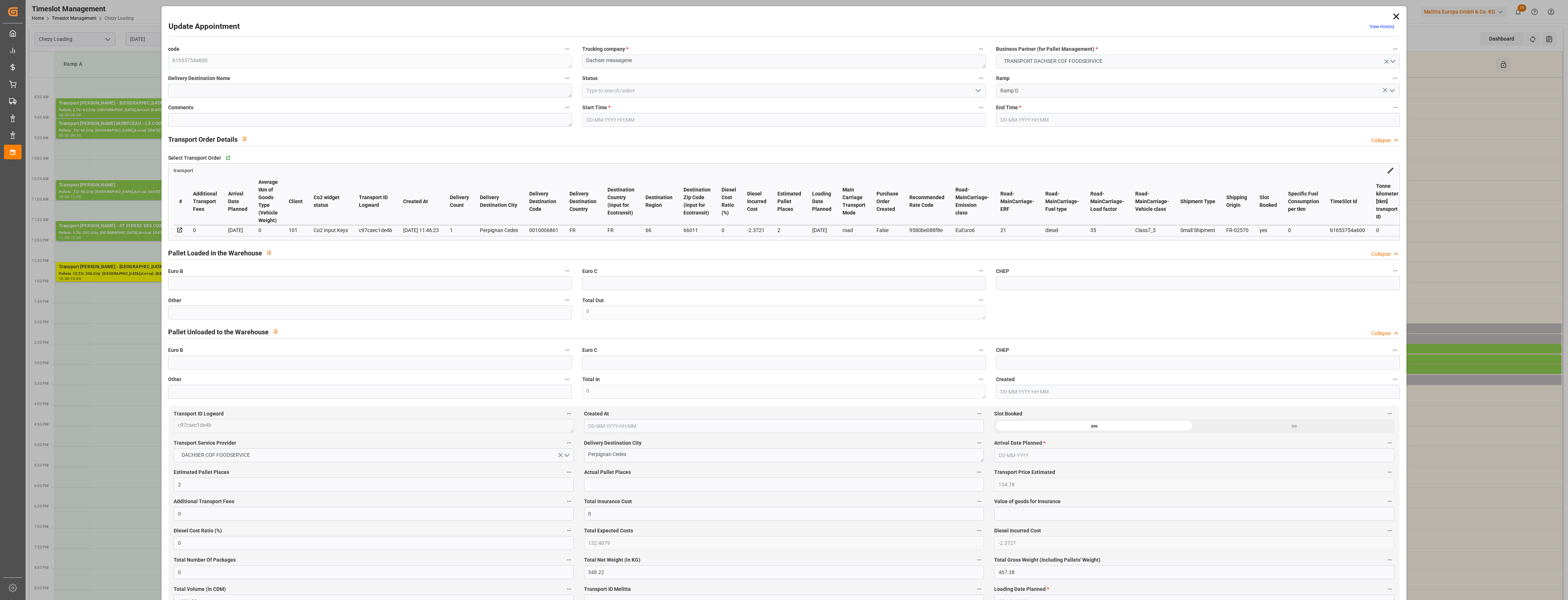
type input "1633.89"
type input "66"
type input "1"
type input "54"
type input "2"
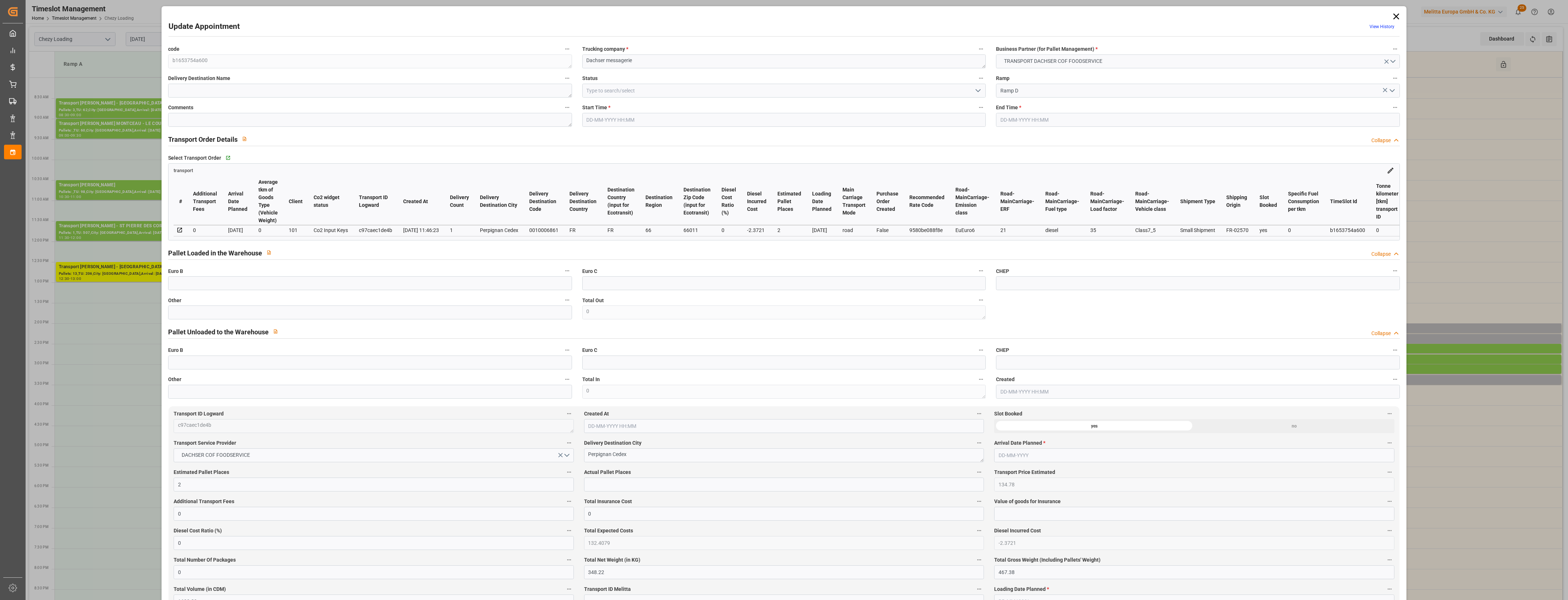
type input "101"
type input "418.49"
type input "0"
type input "4710.8598"
type input "0"
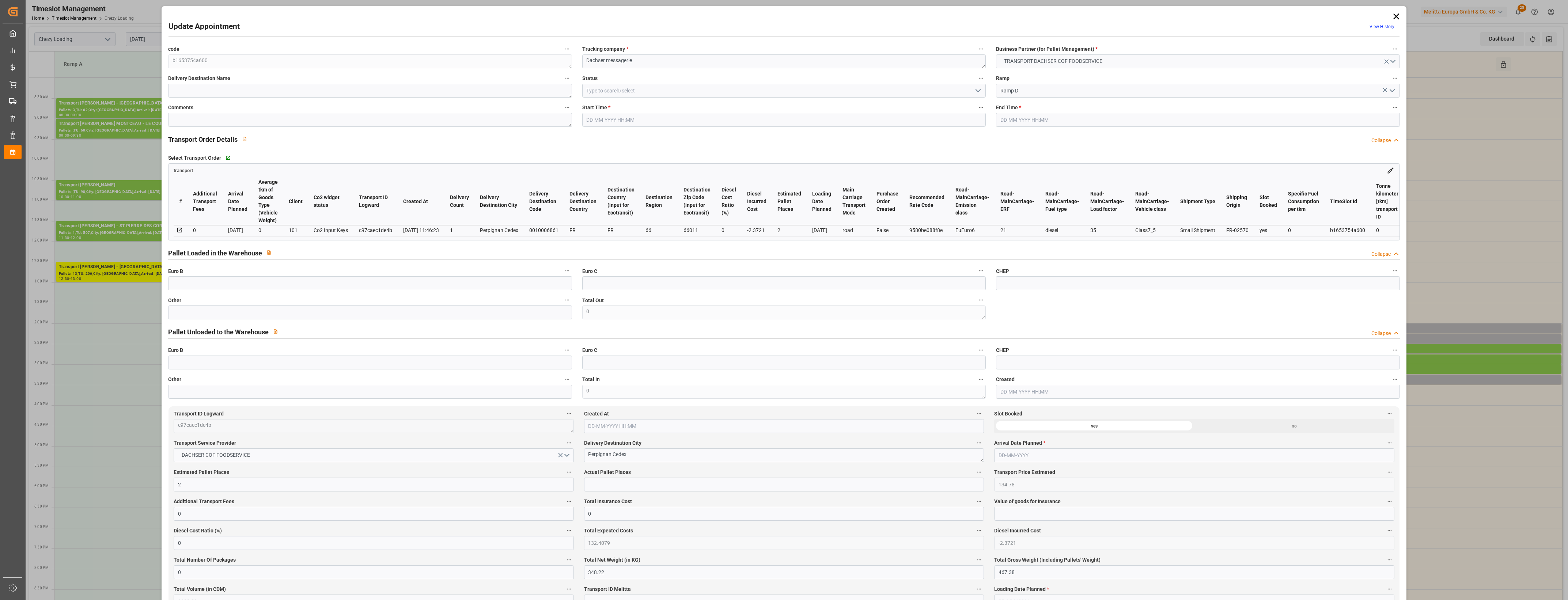
type input "0"
type input "21"
type input "35"
type input "17-09-2025 14:00"
type input "17-09-2025 14:15"
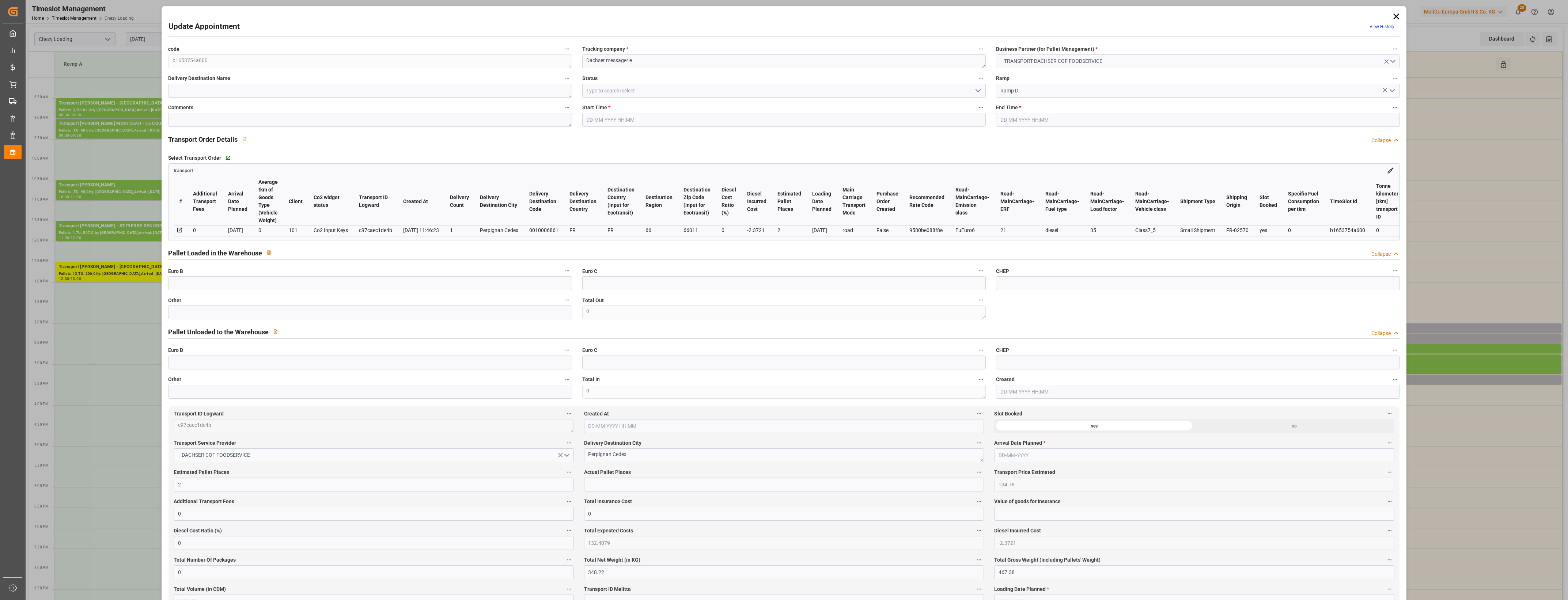
type input "16-09-2025 12:09"
type input "16-09-2025 11:46"
type input "23-09-2025"
type input "18-09-2025"
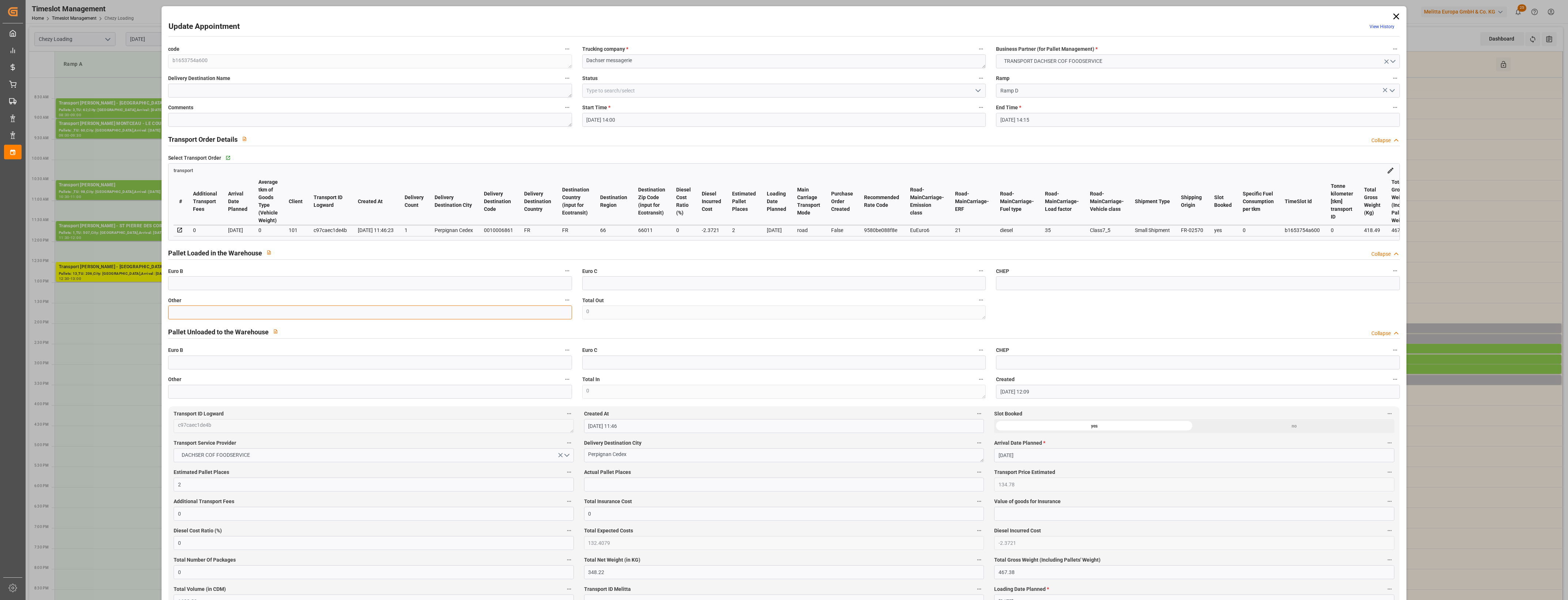
click at [219, 318] on input "text" at bounding box center [369, 312] width 403 height 14
type input "2"
click at [596, 487] on input "text" at bounding box center [784, 485] width 400 height 14
type input "2"
click at [624, 476] on span "Actual Pallet Places" at bounding box center [607, 472] width 47 height 7
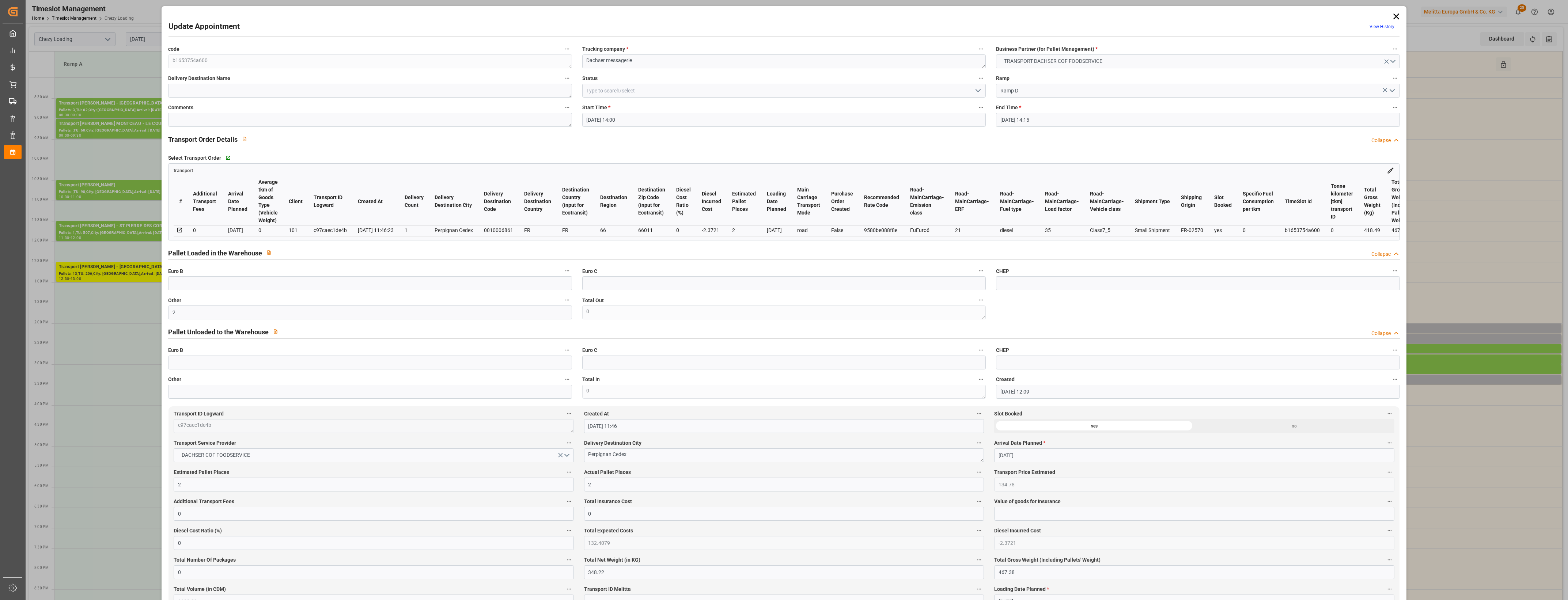
click at [975, 476] on button "Actual Pallet Places" at bounding box center [980, 472] width 10 height 10
click at [636, 474] on div at bounding box center [784, 300] width 1568 height 600
click at [976, 88] on icon "open menu" at bounding box center [978, 90] width 9 height 9
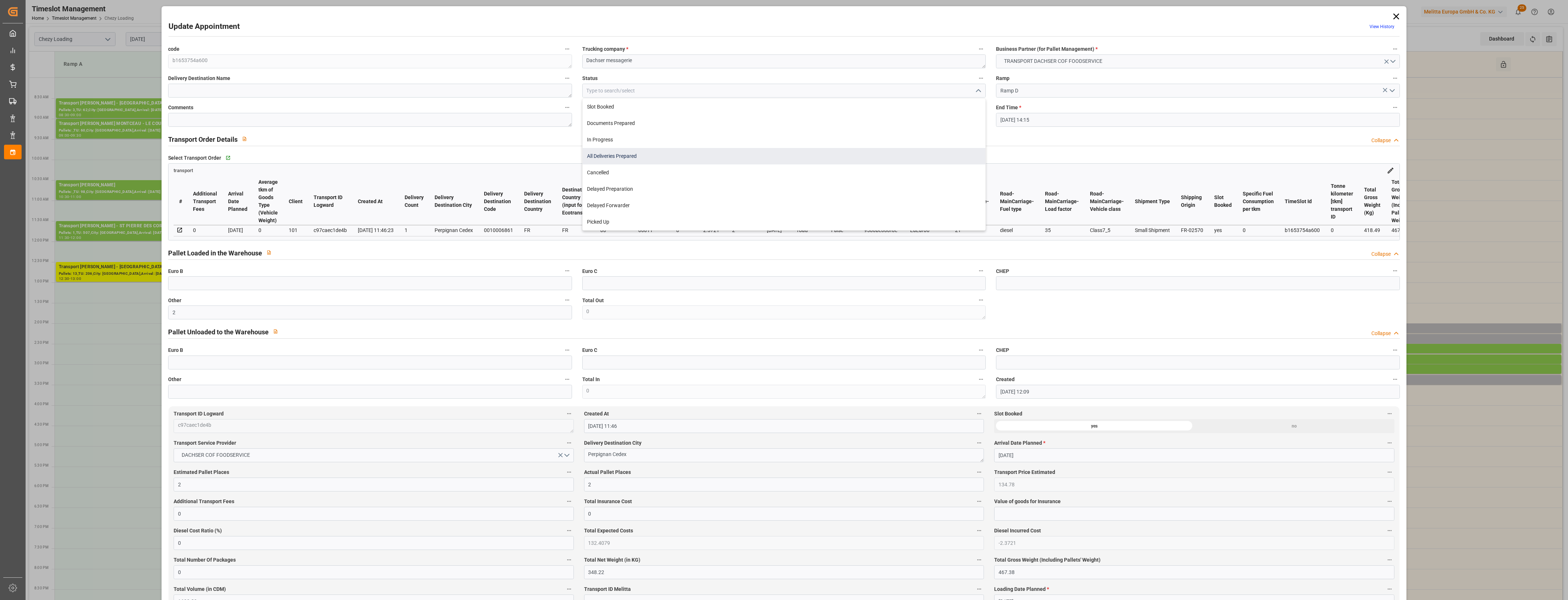
click at [638, 156] on div "All Deliveries Prepared" at bounding box center [784, 156] width 403 height 16
type input "All Deliveries Prepared"
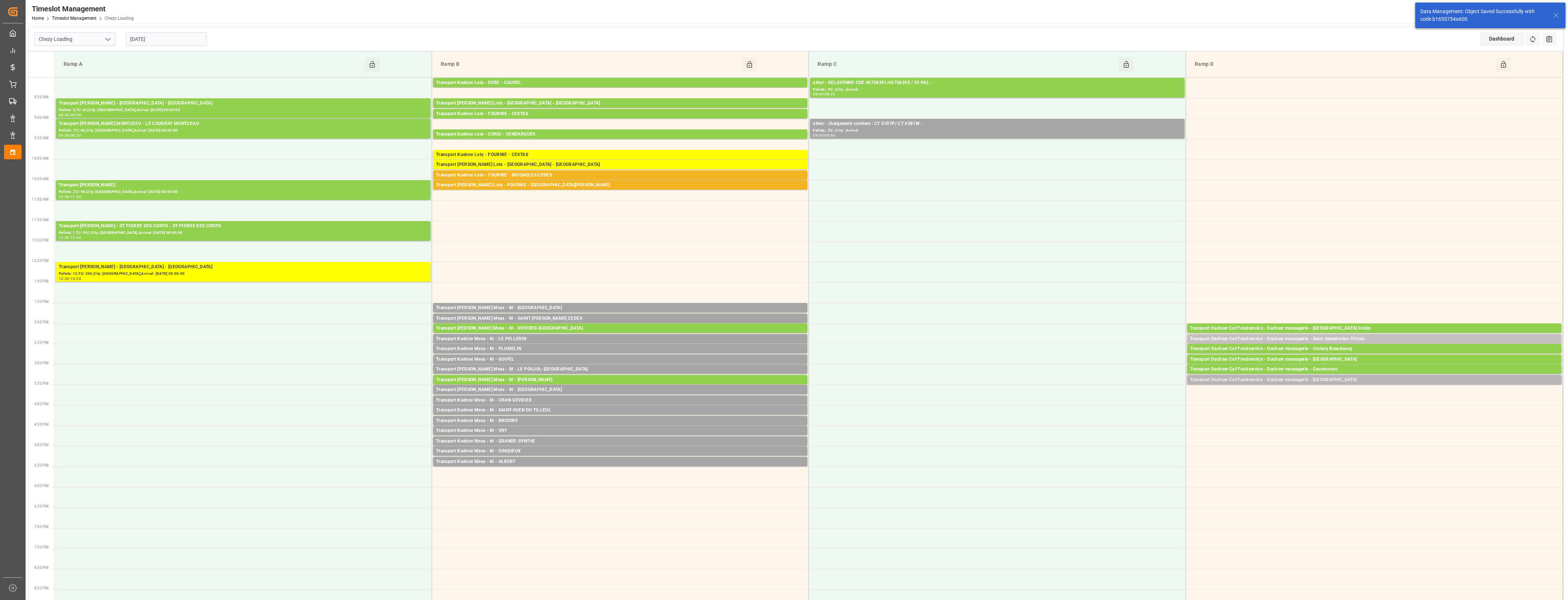
click at [1342, 380] on div "Transport Dachser Cof Foodservice - Dachser messagerie - MAUBEUGE" at bounding box center [1374, 380] width 368 height 7
click at [1113, 403] on button "Open" at bounding box center [1090, 402] width 52 height 9
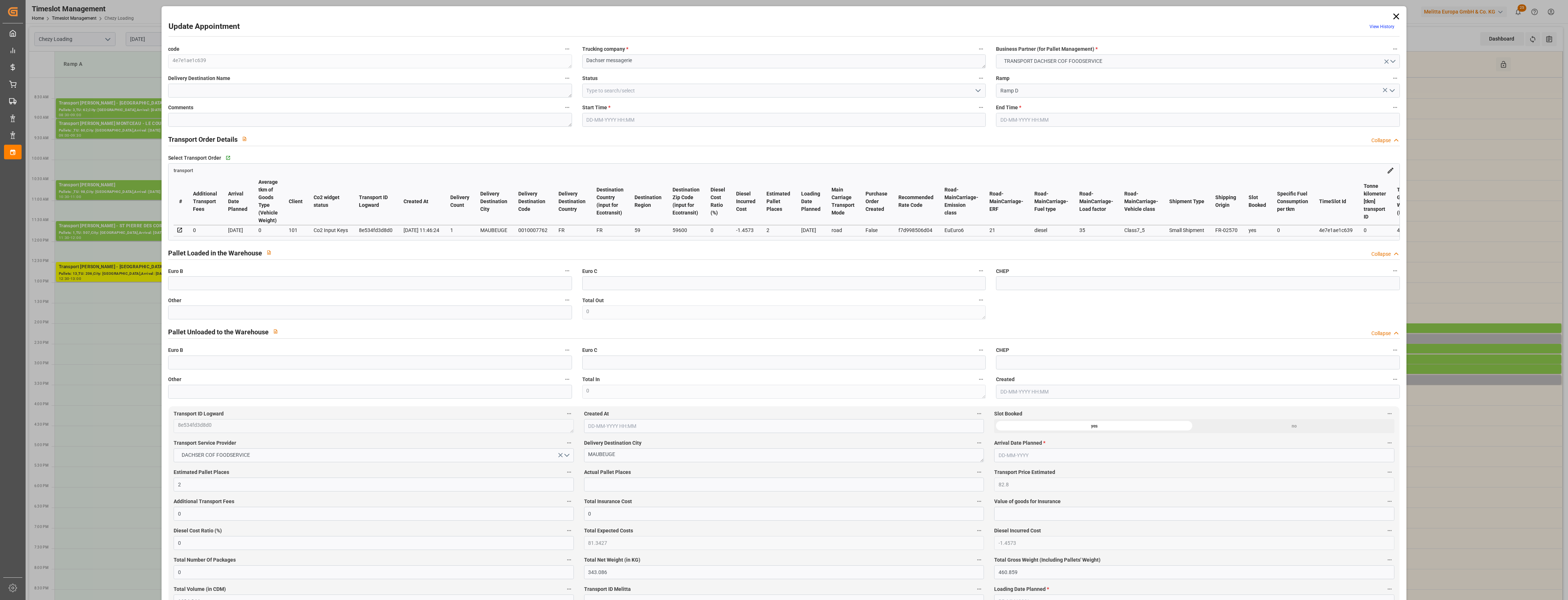
type input "2"
type input "82.8"
type input "0"
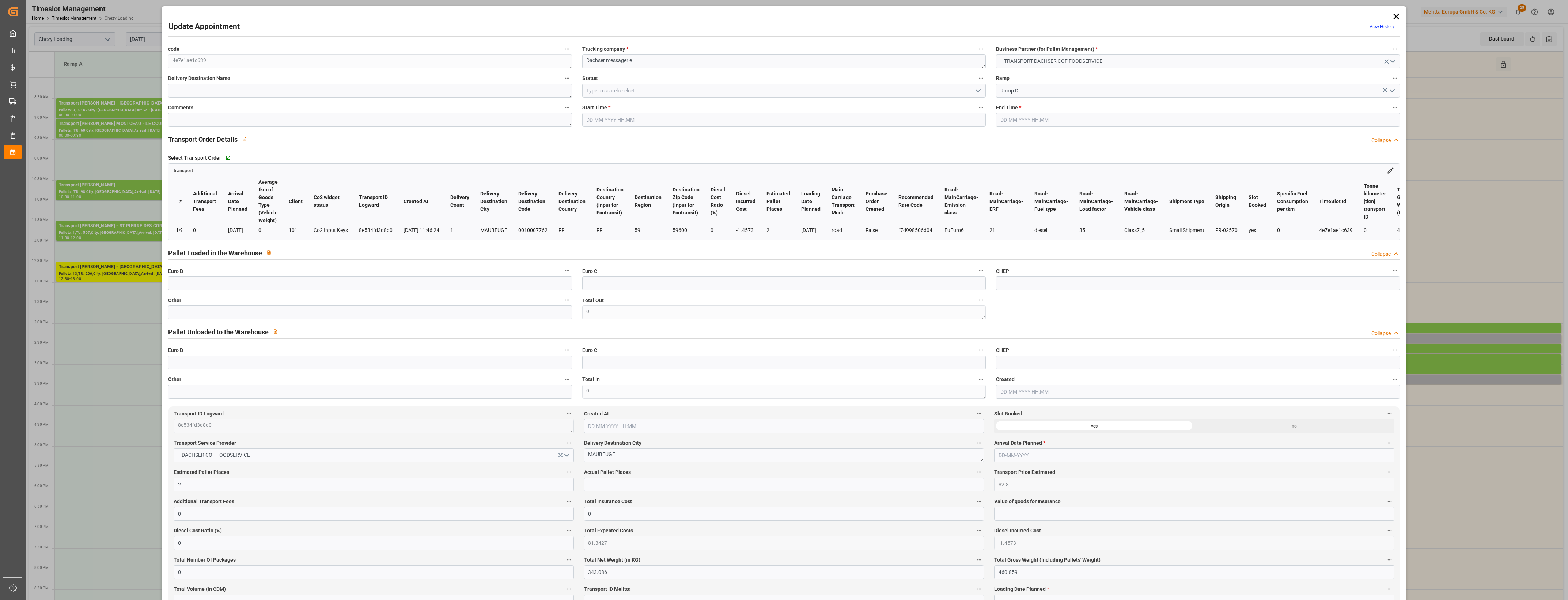
type input "81.3427"
type input "-1.4573"
type input "0"
type input "343.086"
type input "460.859"
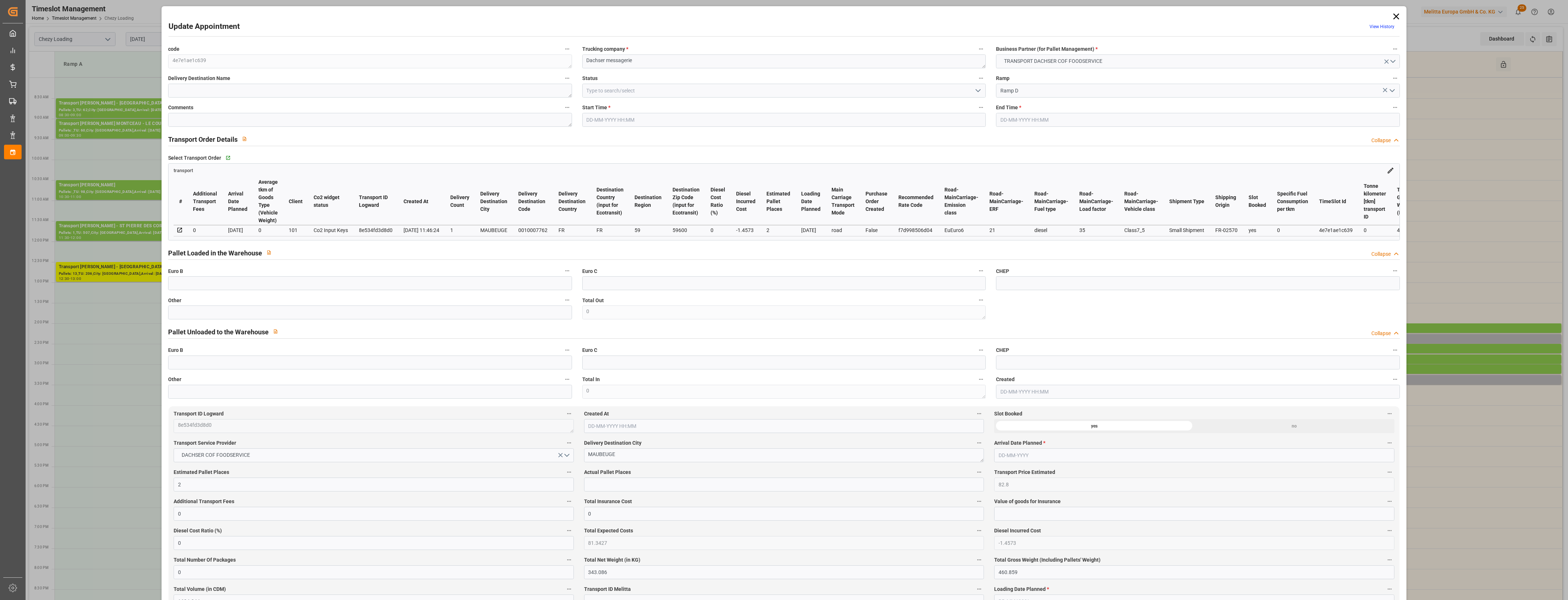
type input "1624.344"
type input "59"
type input "1"
type input "62"
type input "2"
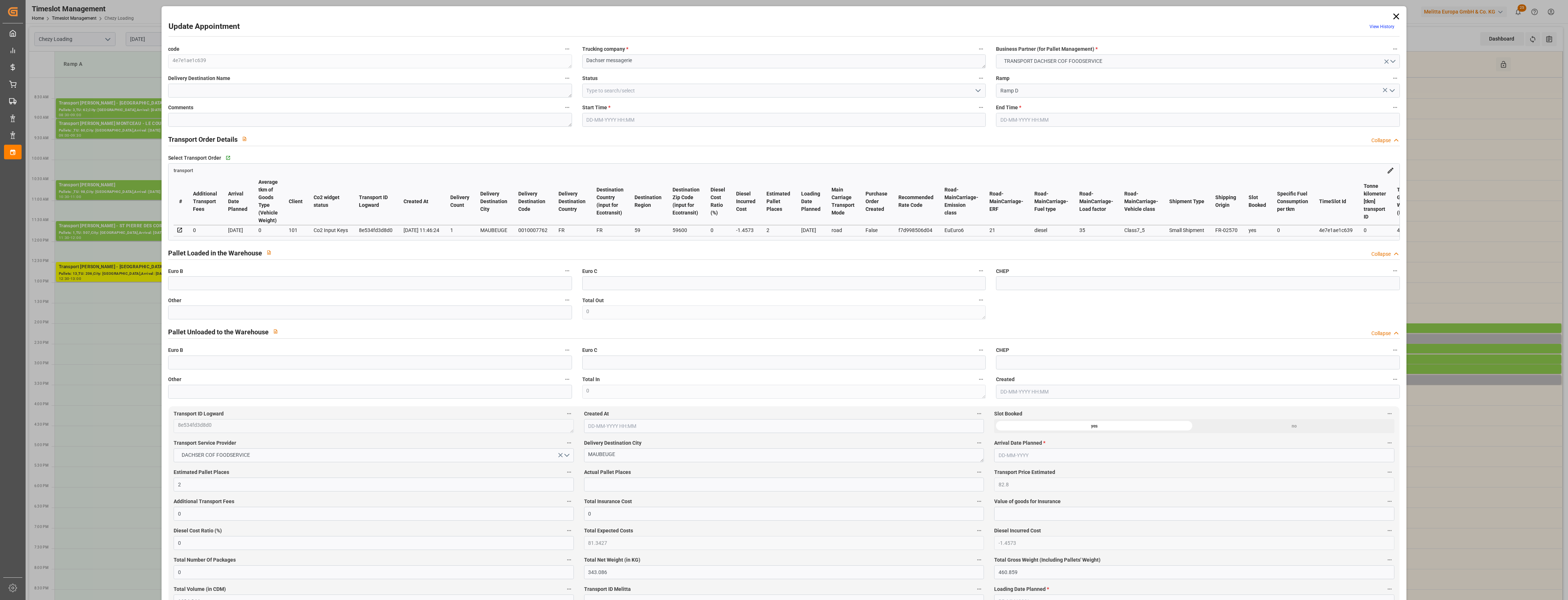
type input "101"
type input "411.969"
type input "0"
type input "4710.8598"
type input "0"
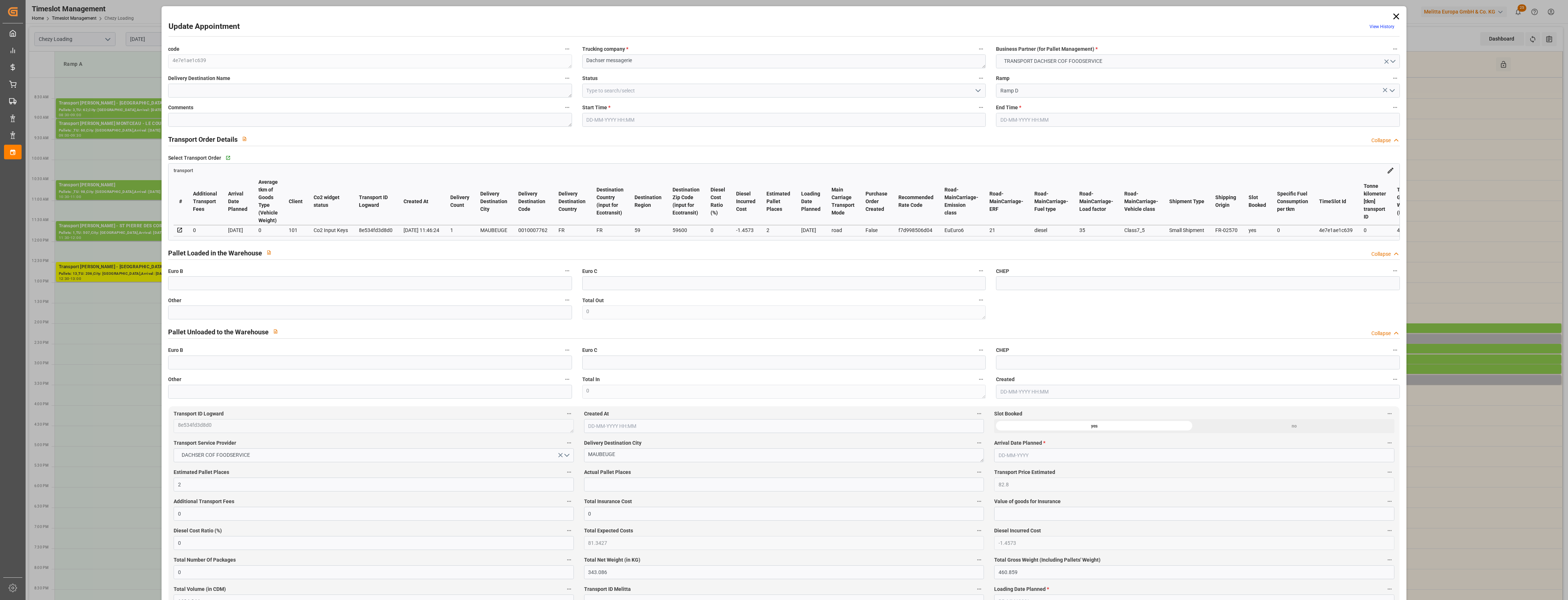
type input "0"
type input "21"
type input "35"
type input "17-09-2025 15:15"
type input "17-09-2025 15:30"
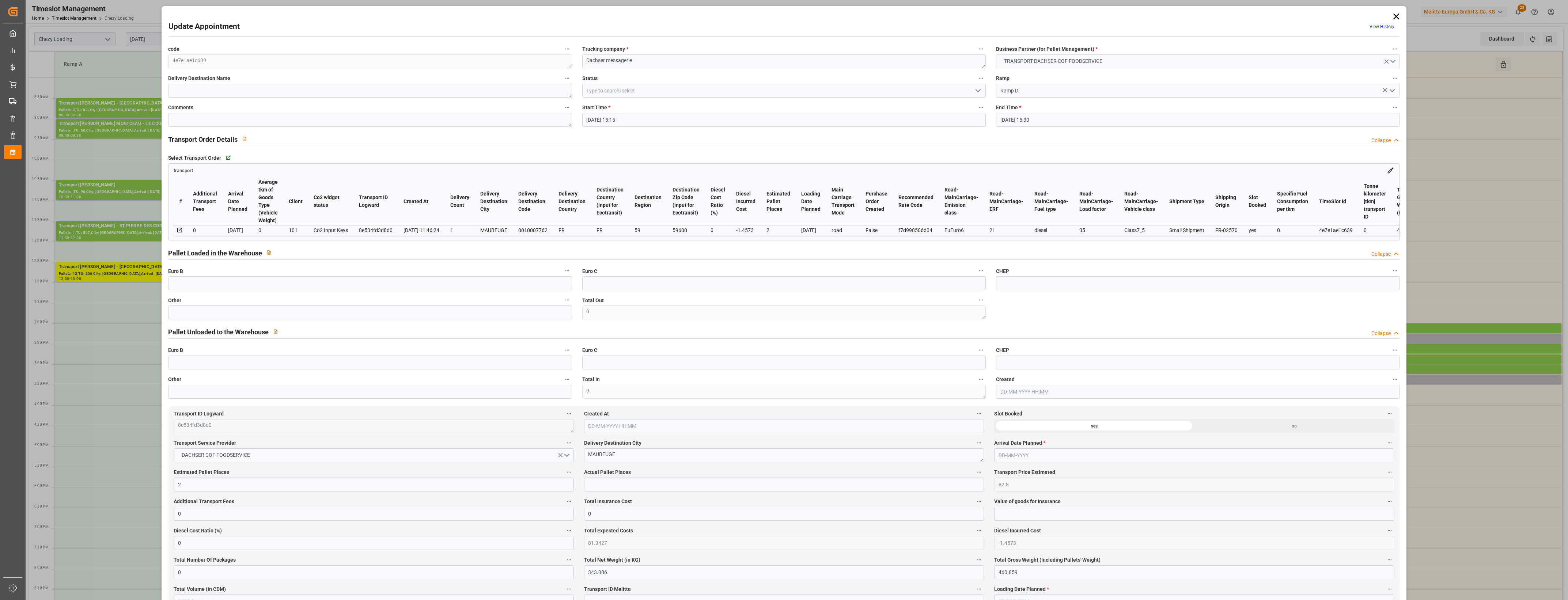
type input "16-09-2025 12:12"
type input "16-09-2025 11:46"
type input "23-09-2025"
type input "19-09-2025"
click at [238, 309] on input "text" at bounding box center [369, 312] width 403 height 14
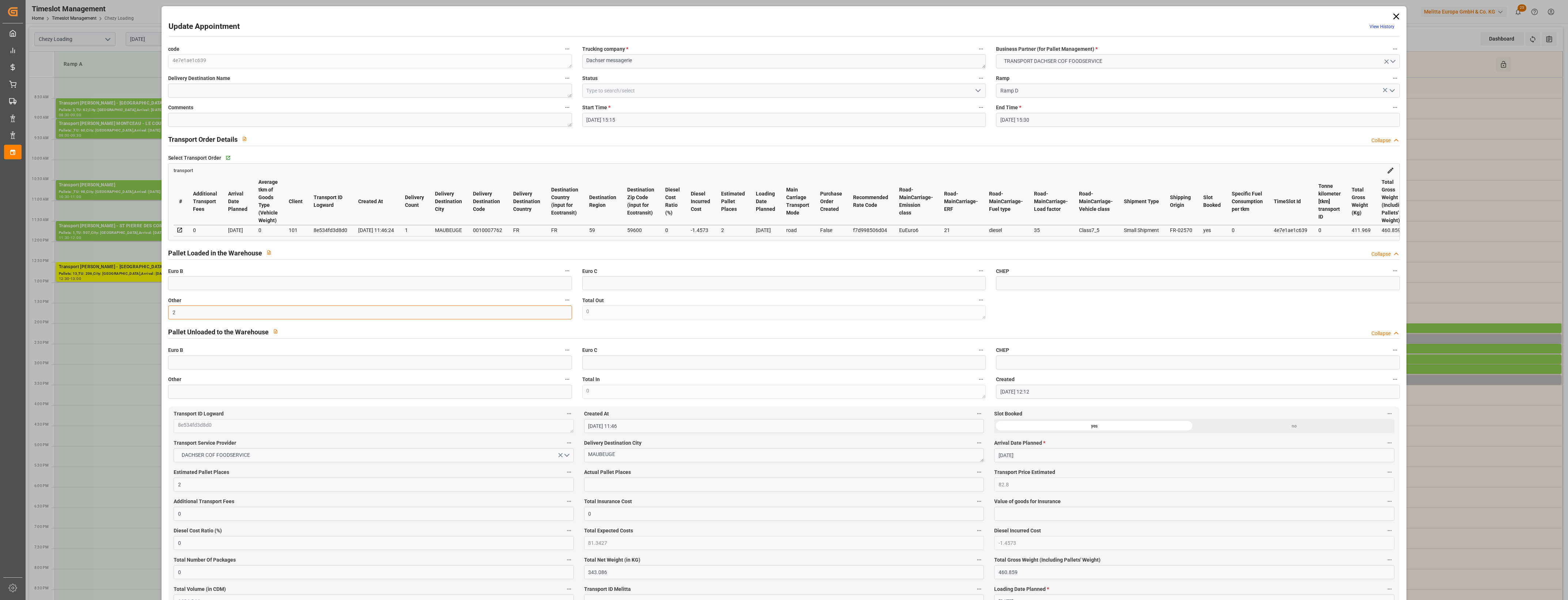
type input "2"
click at [597, 489] on input "text" at bounding box center [784, 485] width 400 height 14
type input "2"
click at [644, 476] on label "Actual Pallet Places" at bounding box center [784, 472] width 400 height 11
click at [975, 476] on button "Actual Pallet Places" at bounding box center [980, 472] width 10 height 10
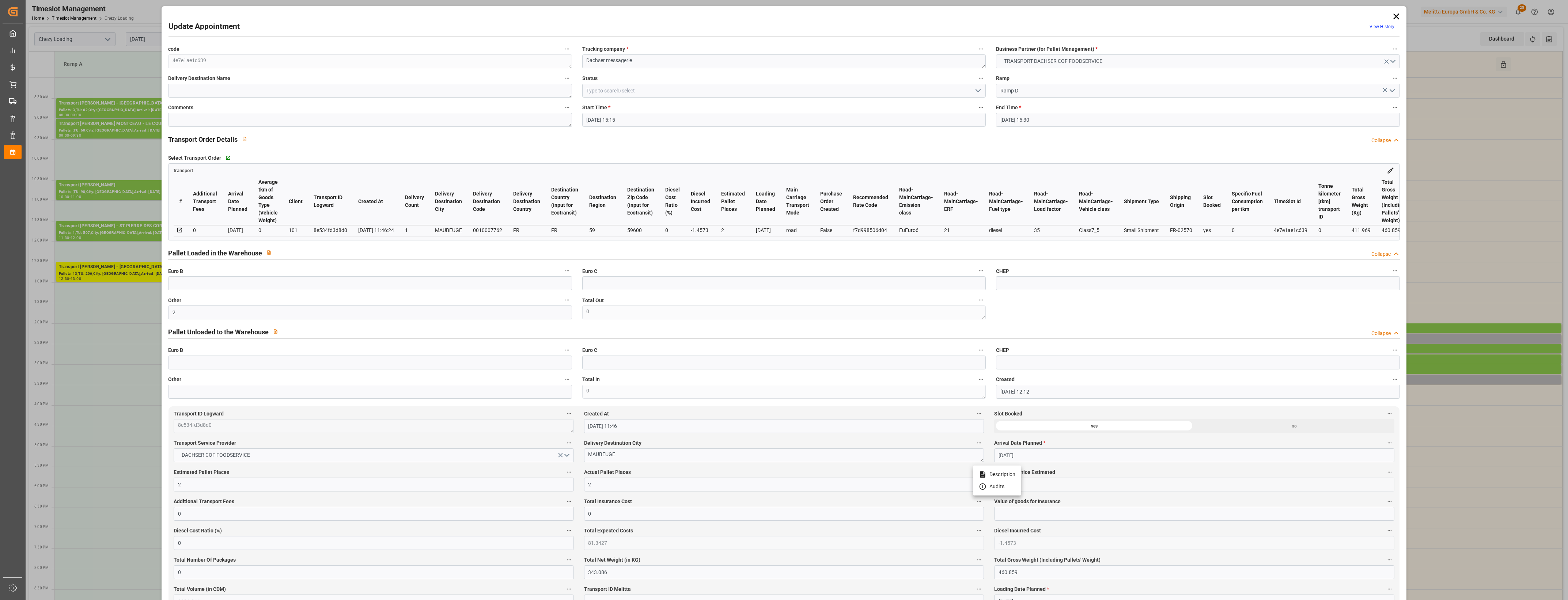
click at [662, 476] on div at bounding box center [784, 300] width 1568 height 600
click at [975, 92] on icon "open menu" at bounding box center [978, 90] width 9 height 9
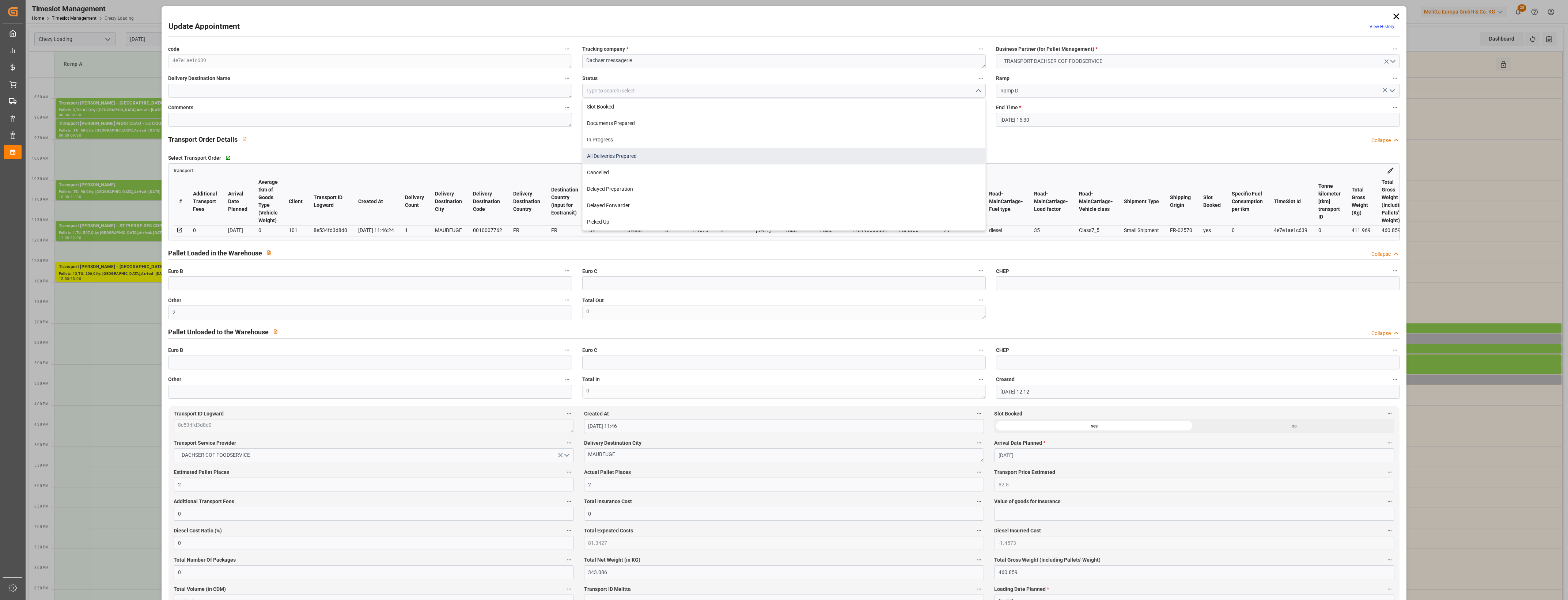
click at [624, 160] on div "All Deliveries Prepared" at bounding box center [784, 156] width 403 height 16
type input "All Deliveries Prepared"
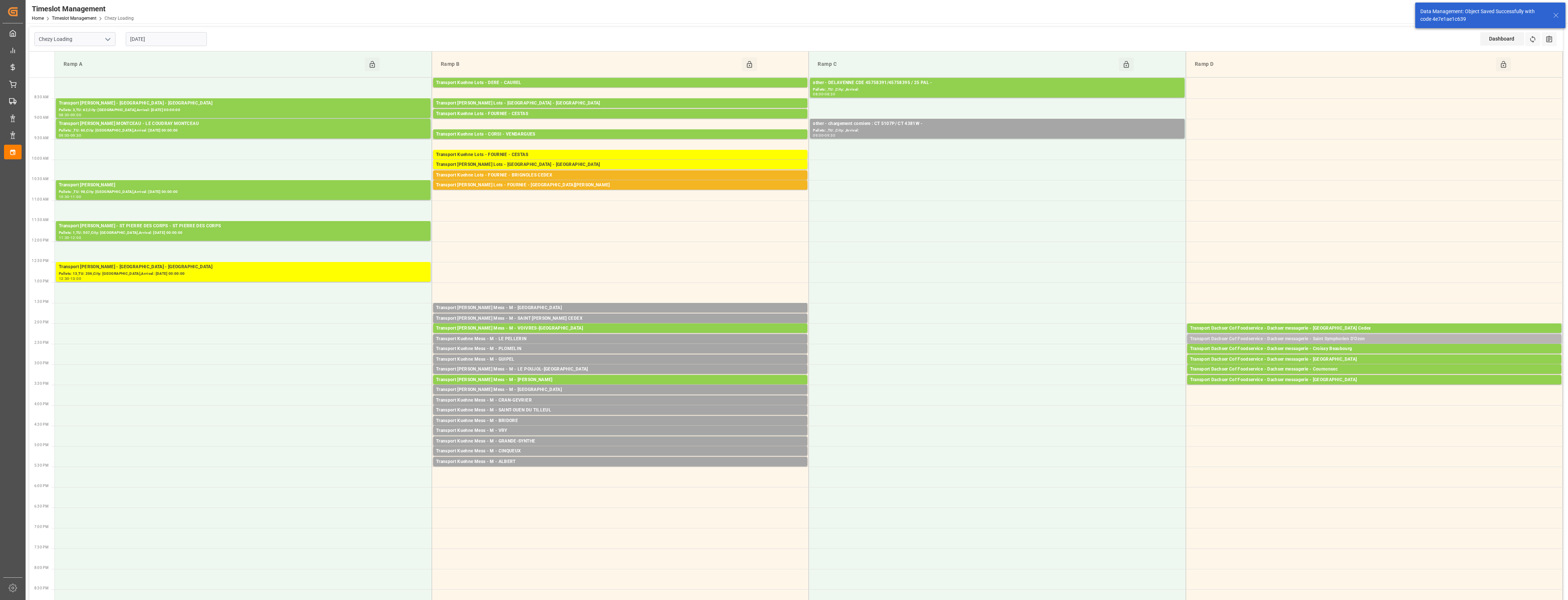
click at [1360, 339] on div "Transport Dachser Cof Foodservice - Dachser messagerie - Saint Symphorien D'Ozon" at bounding box center [1374, 339] width 368 height 7
click at [1093, 363] on button "Open" at bounding box center [1090, 361] width 52 height 9
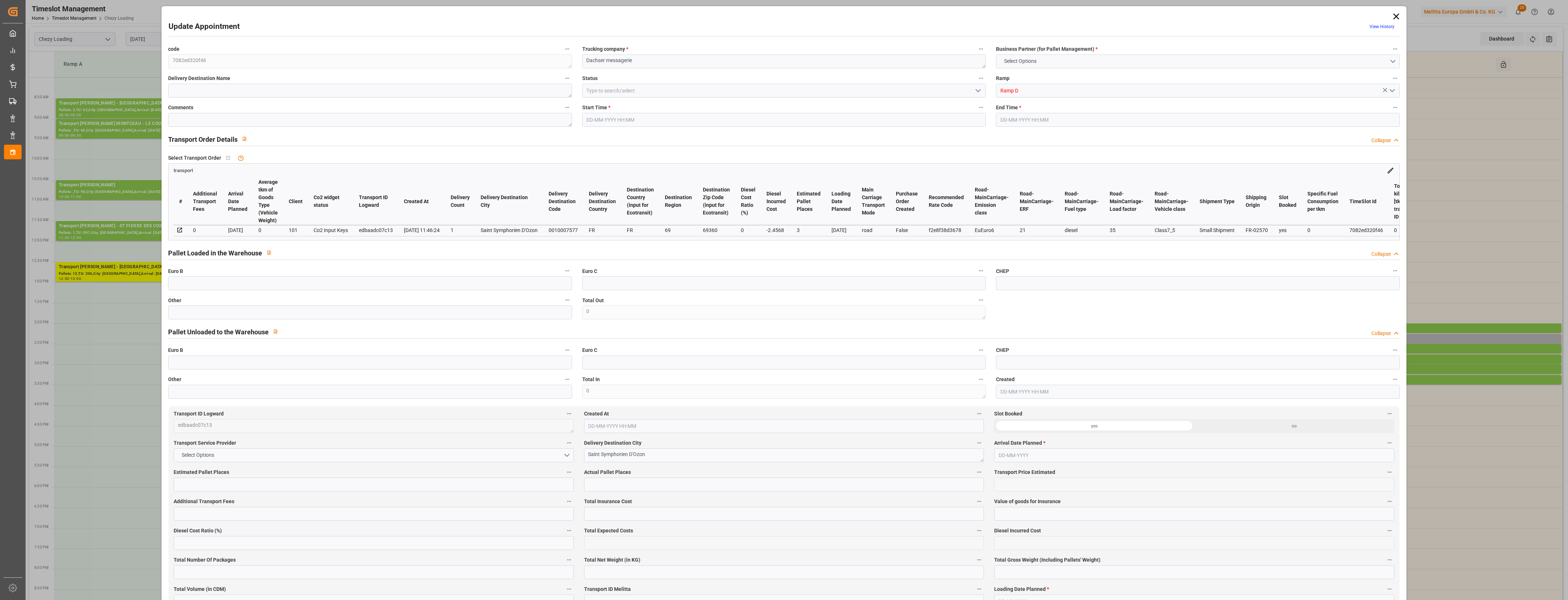
type input "3"
type input "139.59"
type input "0"
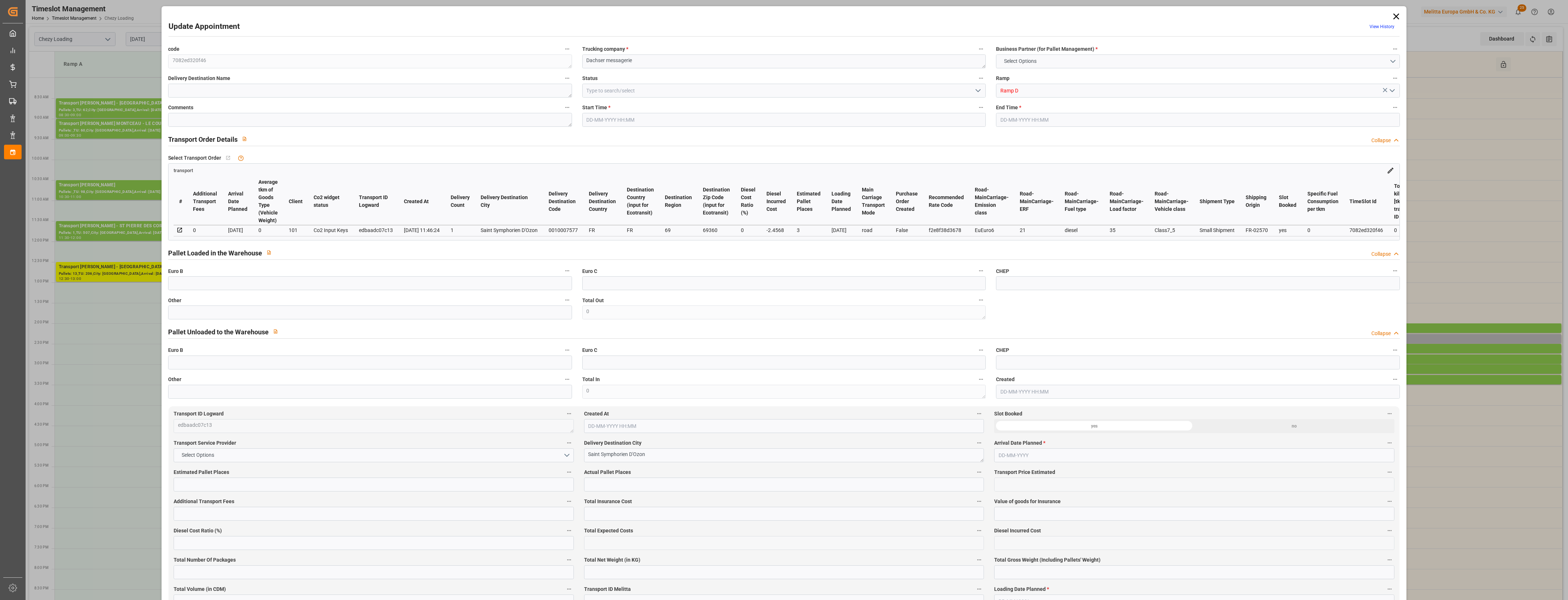
type input "137.1332"
type input "-2.4568"
type input "0"
type input "752.88"
type input "994.47"
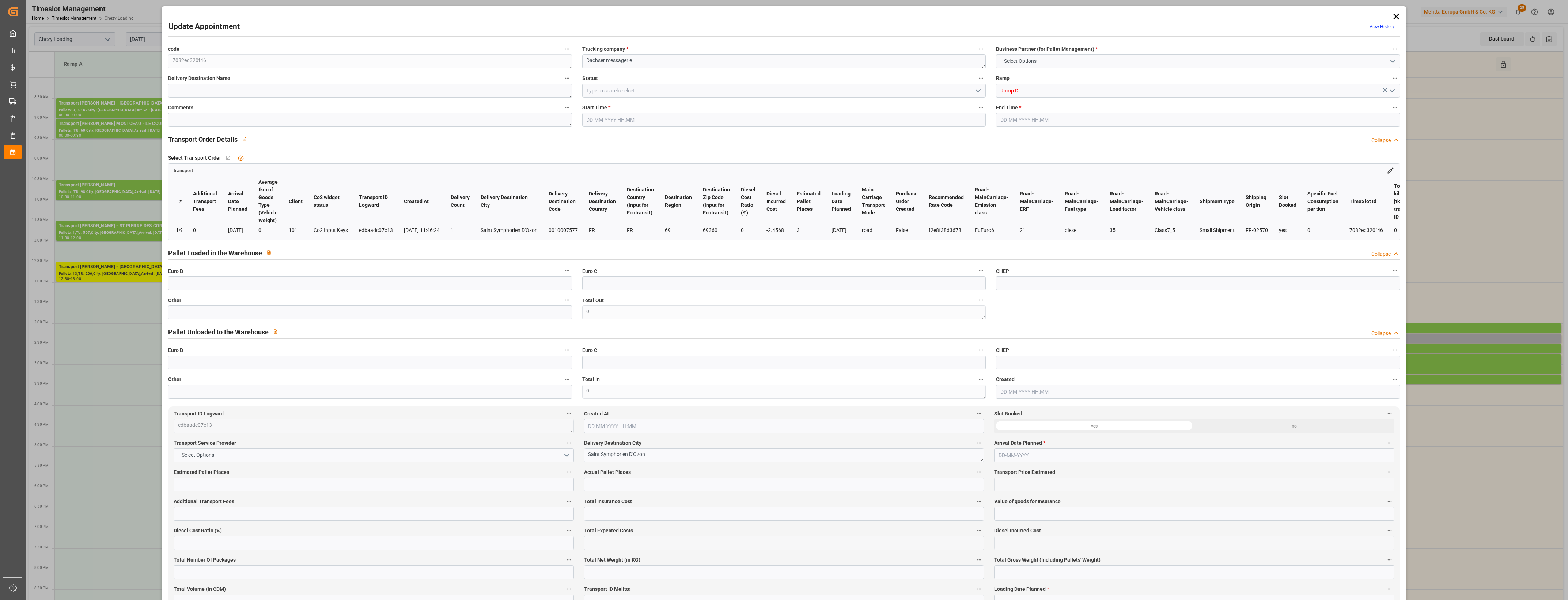
type input "2837.25"
type input "69"
type input "3"
type input "30"
type input "4"
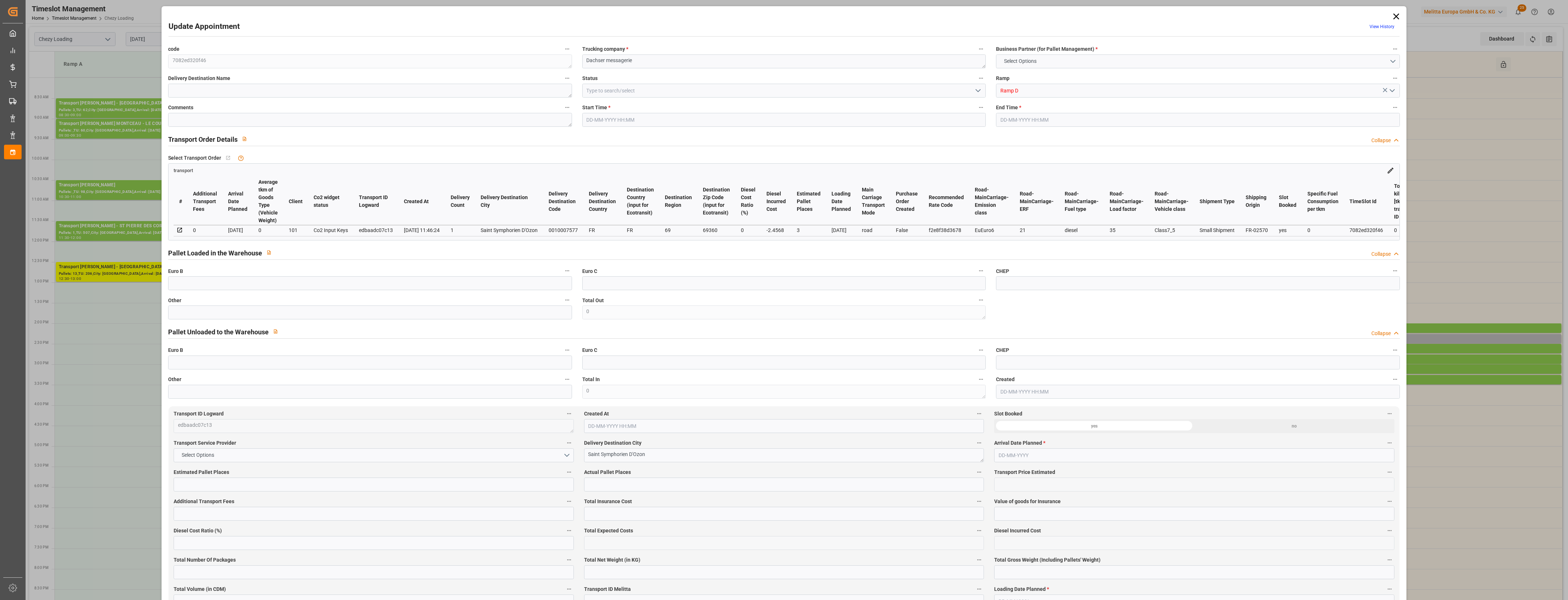
type input "101"
type input "895.8"
type input "0"
type input "4710.8598"
type input "0"
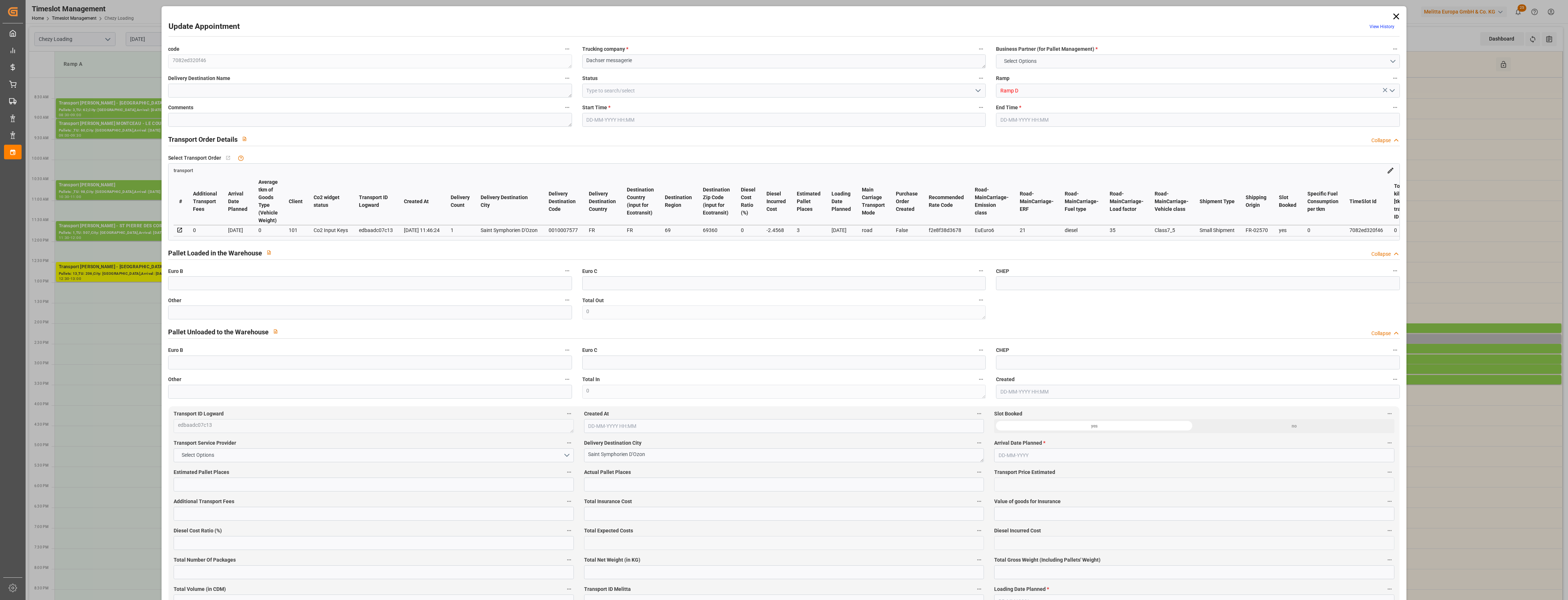
type input "0"
type input "21"
type input "35"
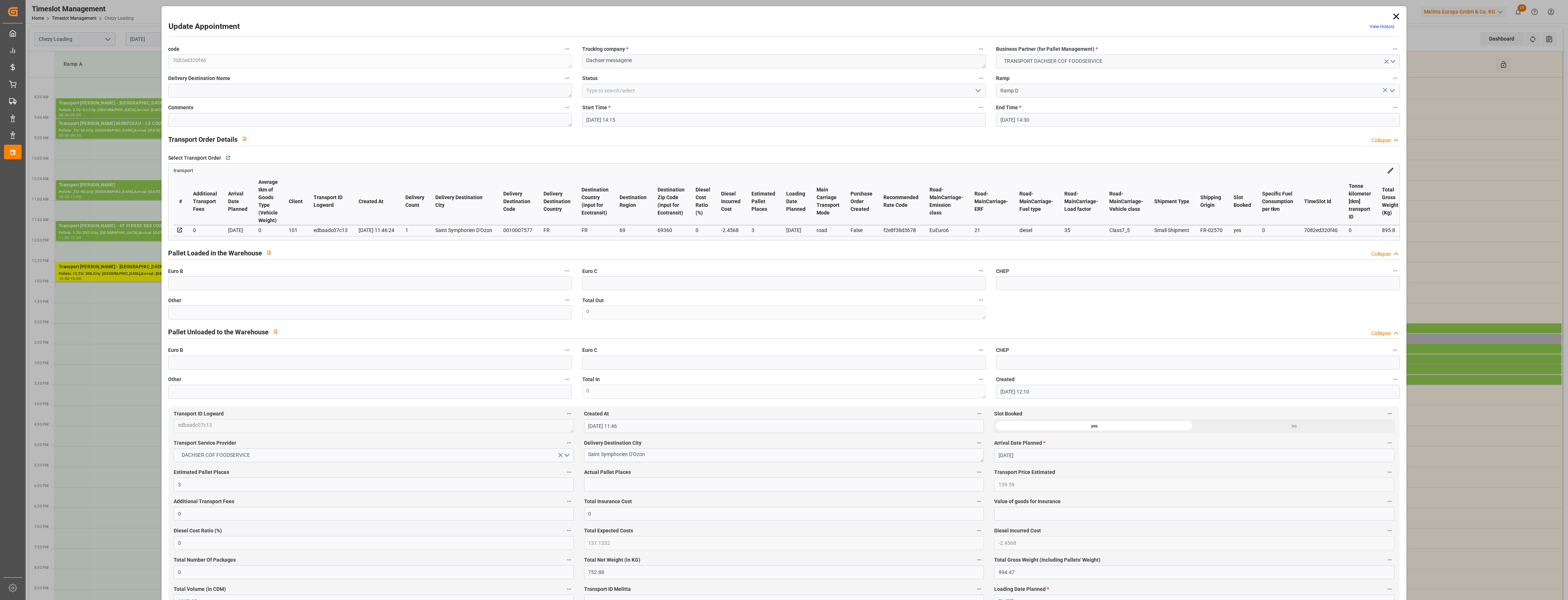
type input "17-09-2025 14:15"
type input "17-09-2025 14:30"
type input "16-09-2025 12:10"
type input "16-09-2025 11:46"
type input "23-09-2025"
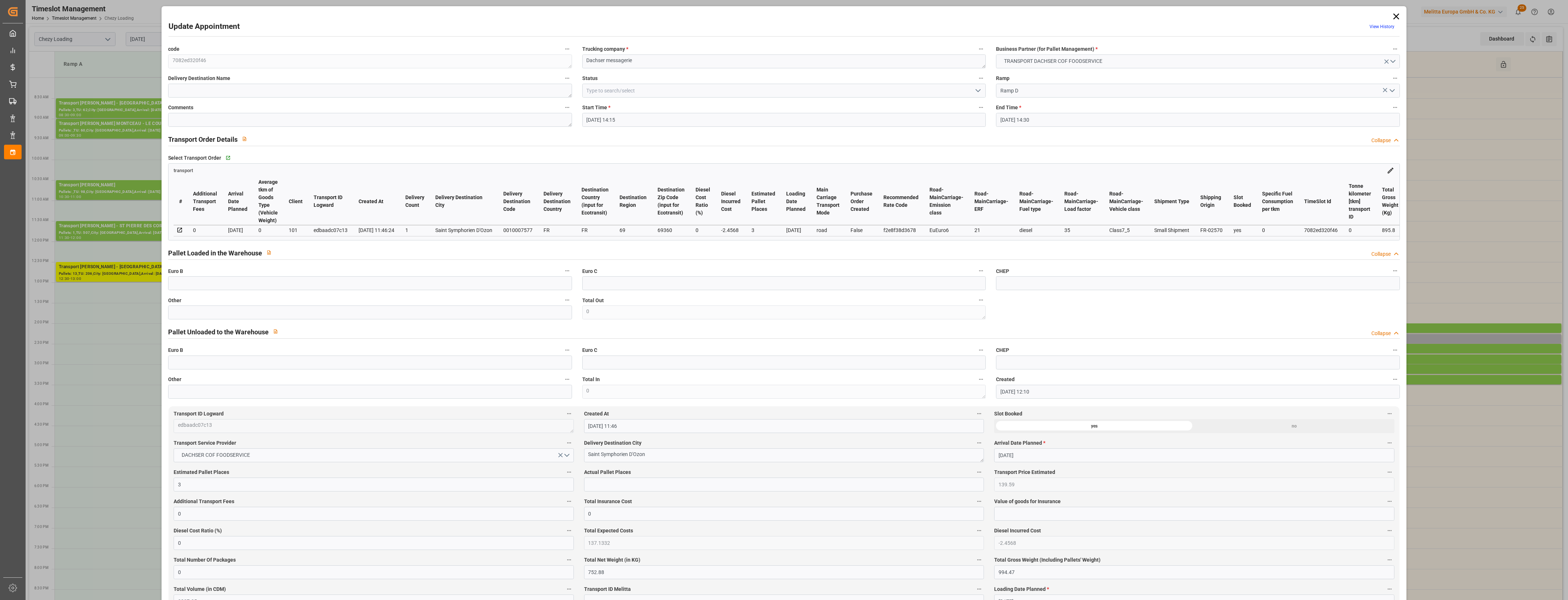
type input "19-09-2025"
click at [194, 314] on input "text" at bounding box center [369, 312] width 403 height 14
type input "3"
click at [597, 489] on input "text" at bounding box center [784, 485] width 400 height 14
type input "3"
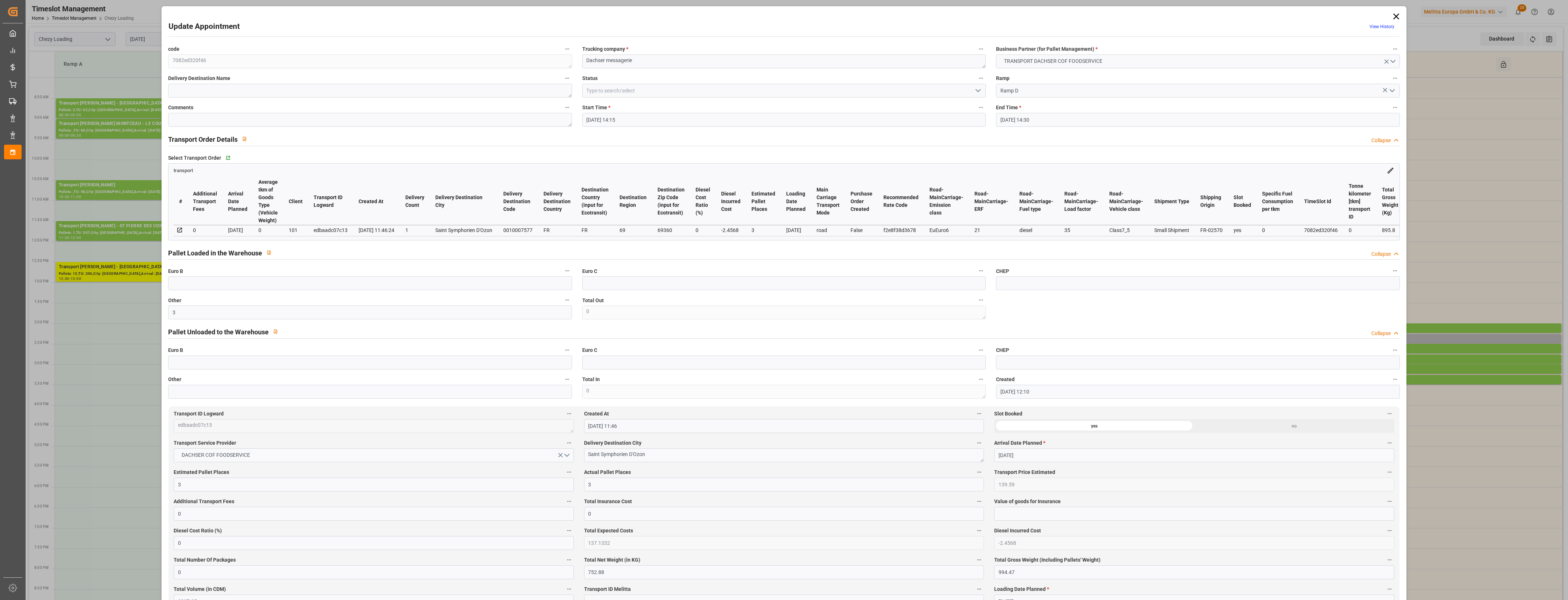
click at [635, 472] on label "Actual Pallet Places" at bounding box center [784, 472] width 400 height 11
click at [975, 472] on button "Actual Pallet Places" at bounding box center [980, 472] width 10 height 10
click at [662, 476] on div at bounding box center [784, 300] width 1568 height 600
click at [980, 87] on icon "open menu" at bounding box center [978, 90] width 9 height 9
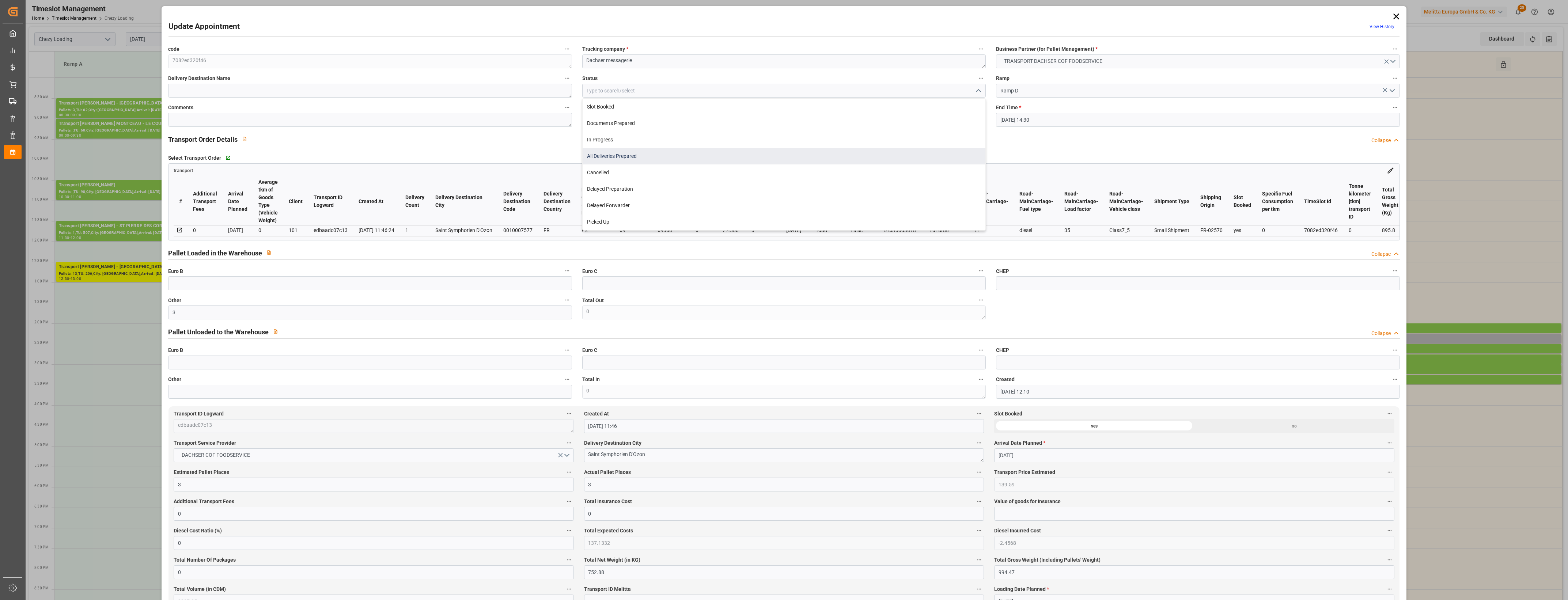
click at [640, 153] on div "All Deliveries Prepared" at bounding box center [784, 156] width 403 height 16
type input "All Deliveries Prepared"
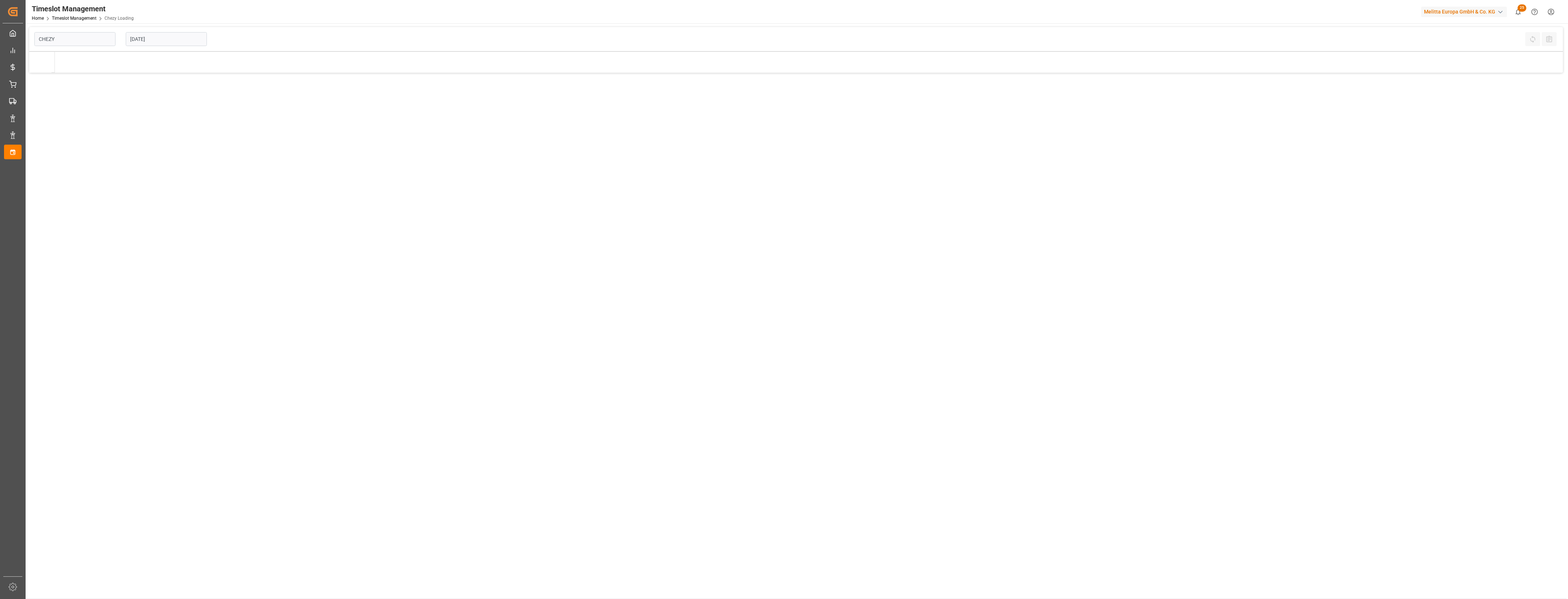
type input "Chezy Loading"
